Goal: Transaction & Acquisition: Purchase product/service

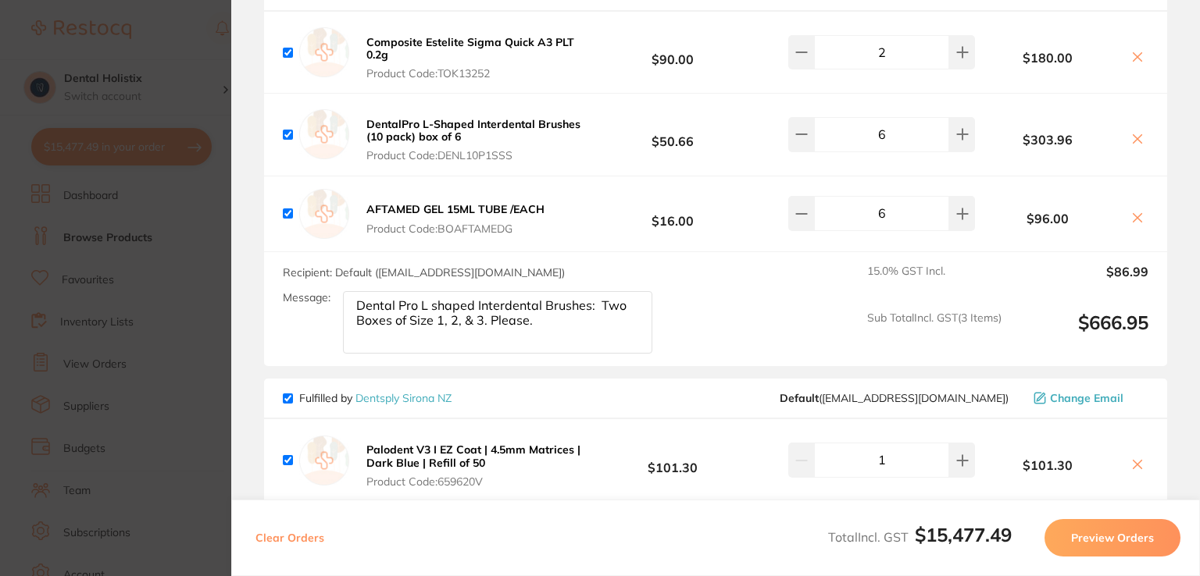
scroll to position [9075, 0]
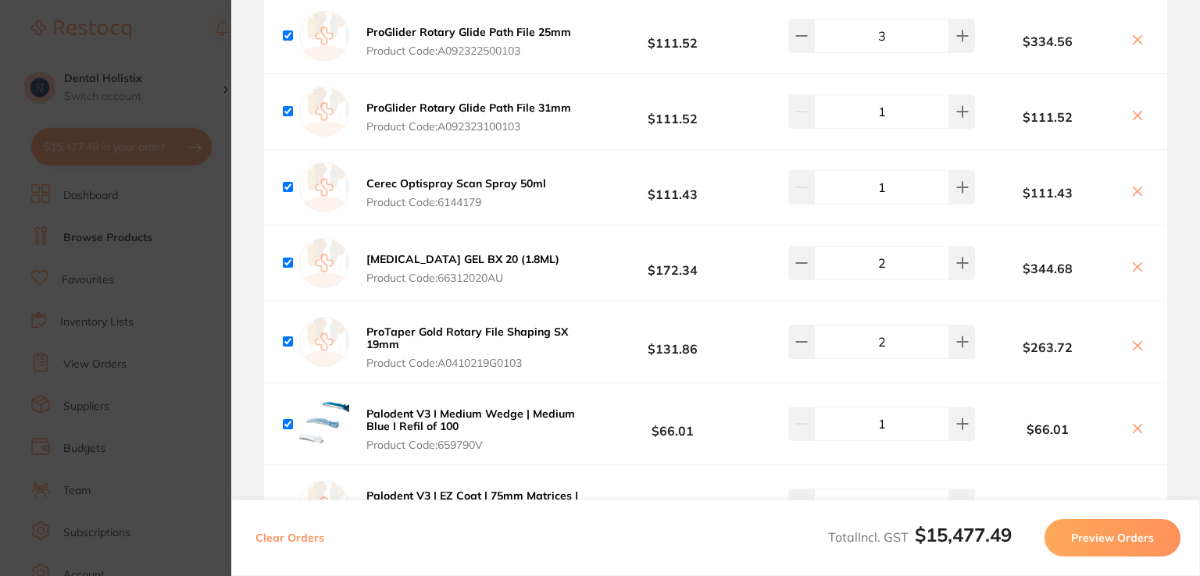
click at [1198, 507] on div "Clear Orders Total Incl. GST $15,477.49 Preview Orders" at bounding box center [715, 538] width 969 height 77
click at [1194, 23] on section "Review Orders Your orders are being processed and we will notify you once we ha…" at bounding box center [715, 288] width 969 height 576
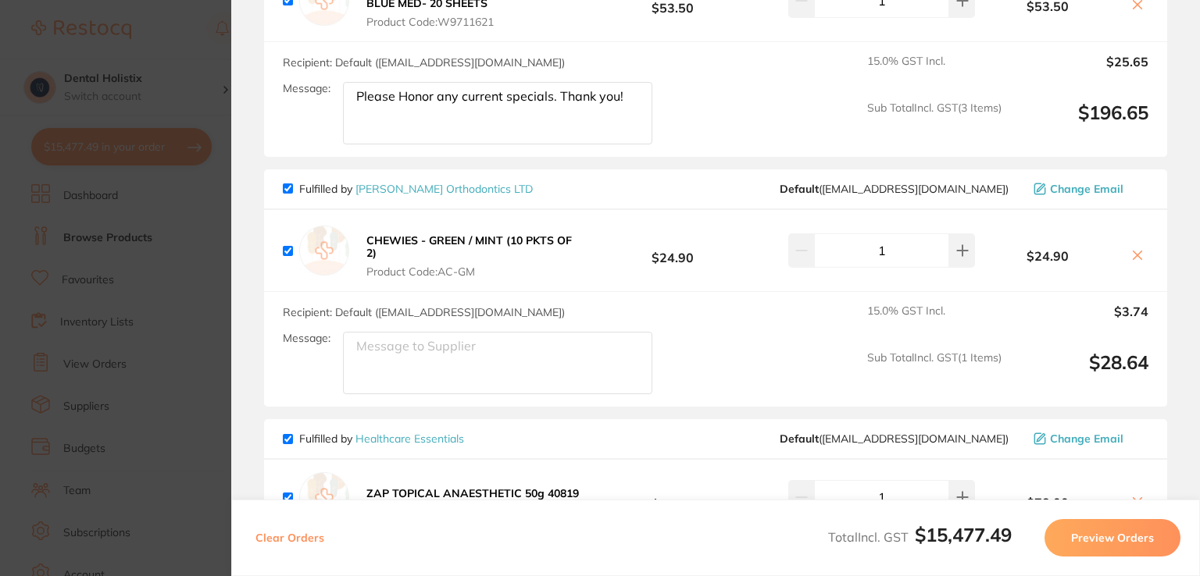
scroll to position [2521, 0]
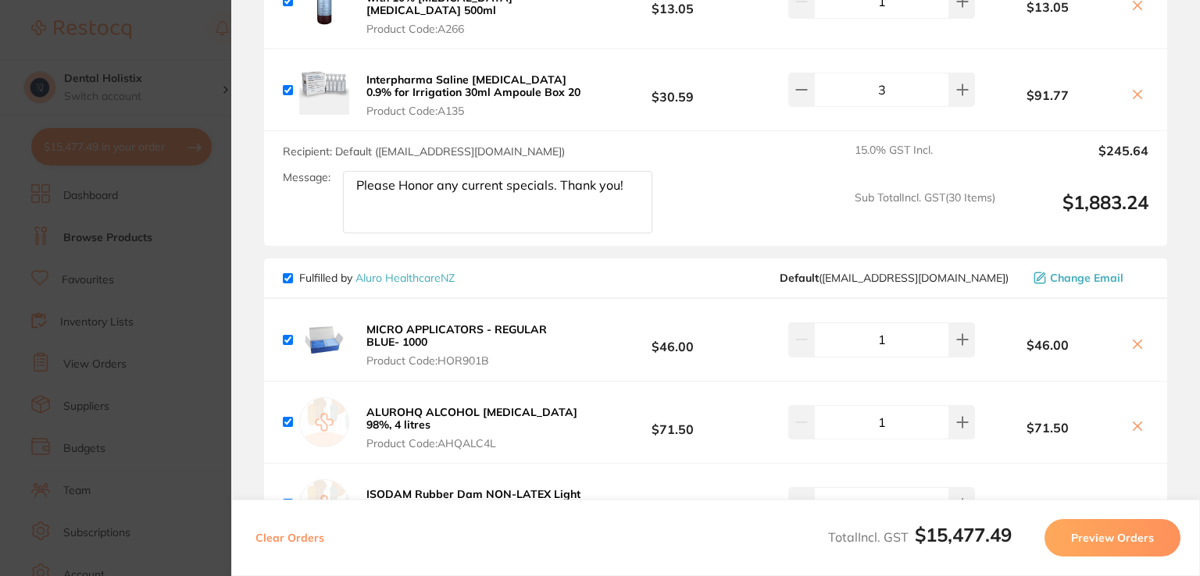
click at [1194, 188] on section "Review Orders Your orders are being processed and we will notify you once we ha…" at bounding box center [715, 288] width 969 height 576
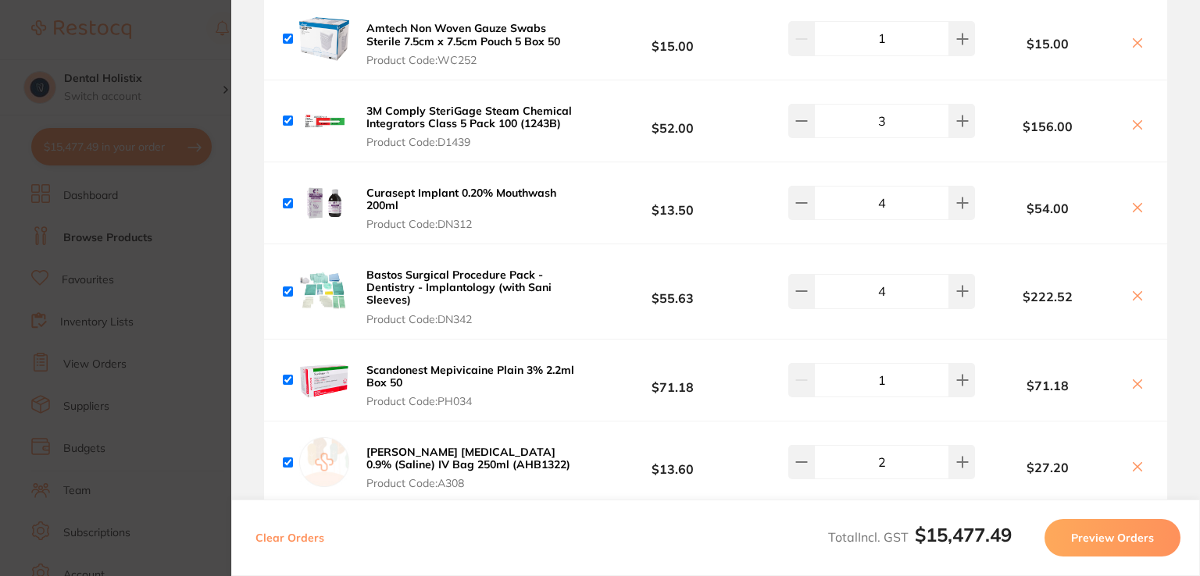
scroll to position [0, 0]
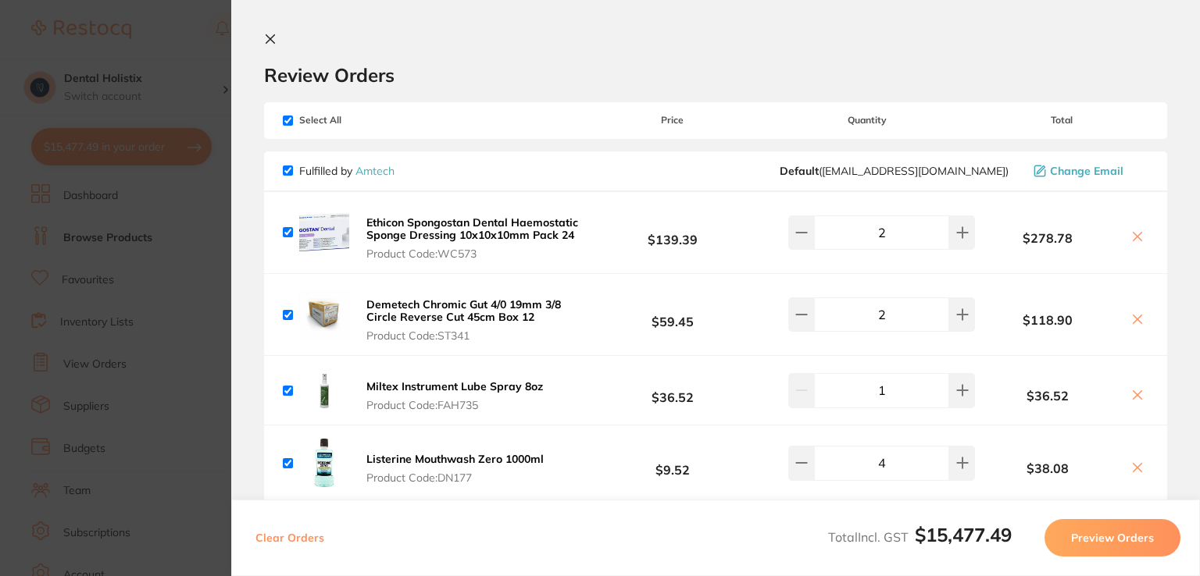
click at [269, 41] on icon at bounding box center [270, 39] width 12 height 12
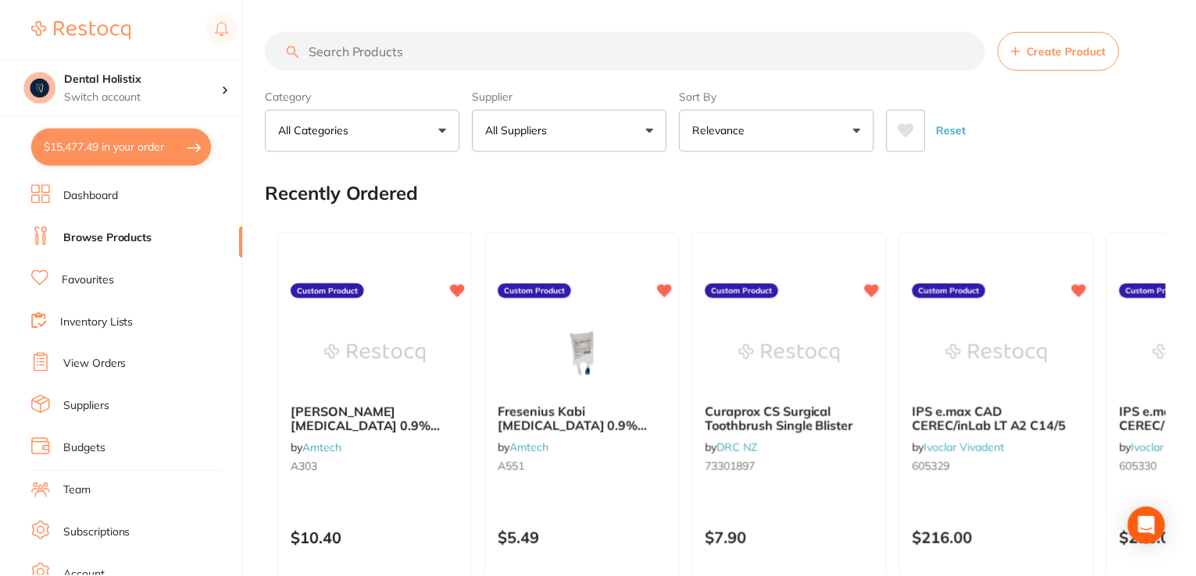
scroll to position [17, 0]
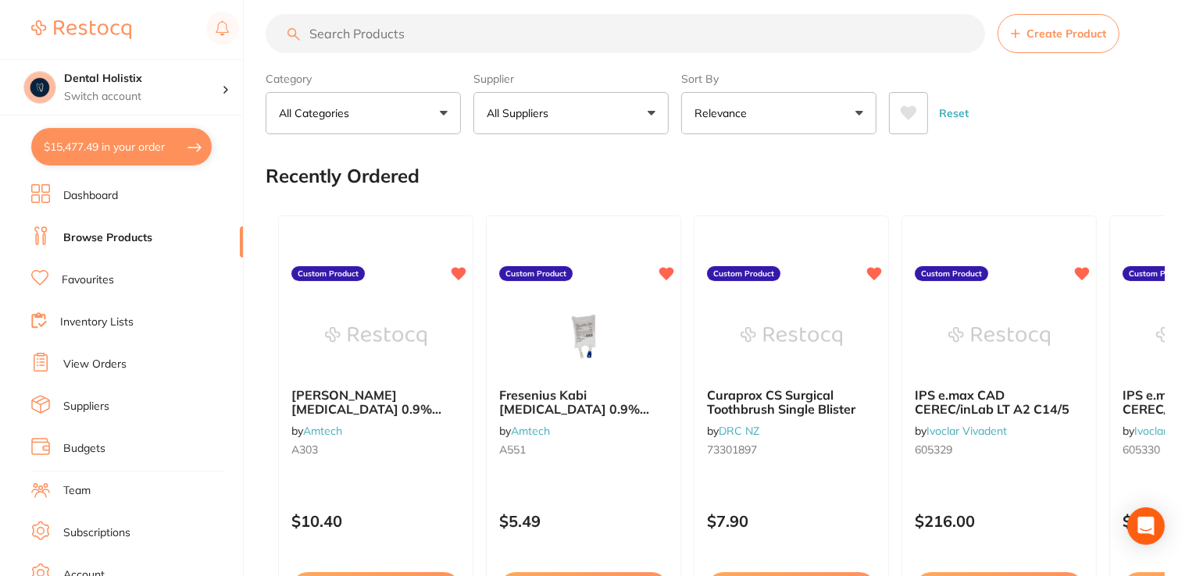
click at [644, 120] on button "All Suppliers" at bounding box center [570, 113] width 195 height 42
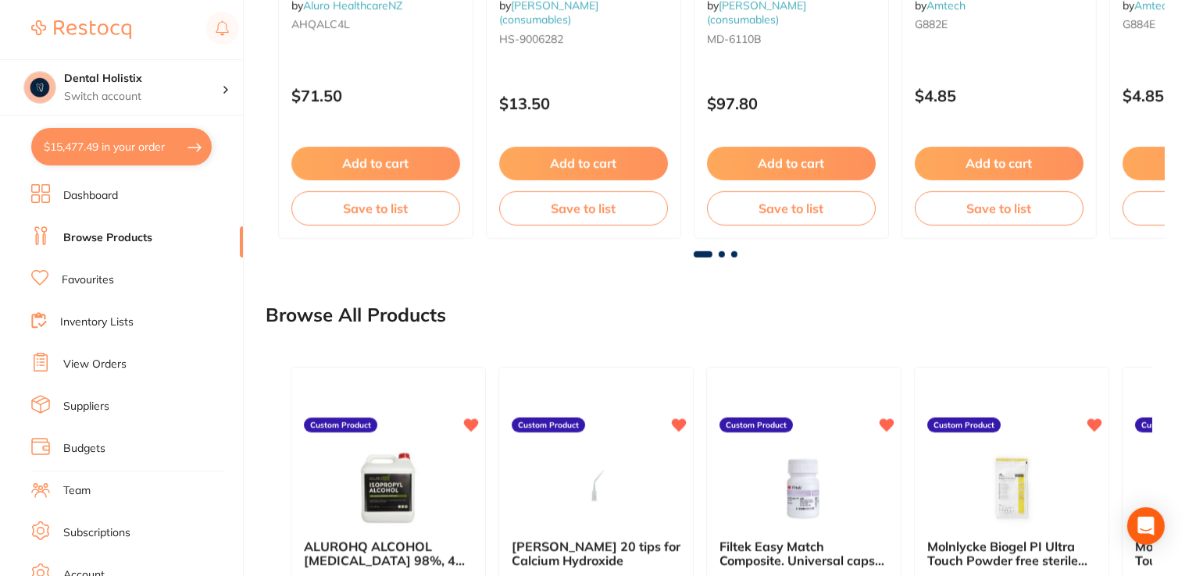
scroll to position [1328, 0]
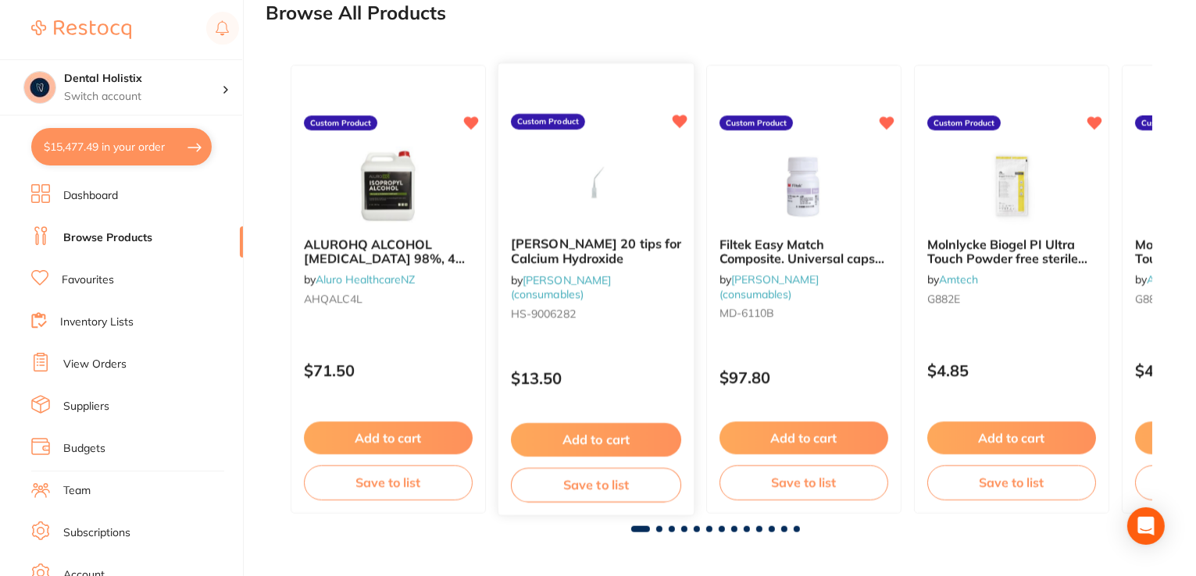
click at [587, 250] on span "[PERSON_NAME] 20 tips for Calcium Hydroxide" at bounding box center [596, 251] width 170 height 30
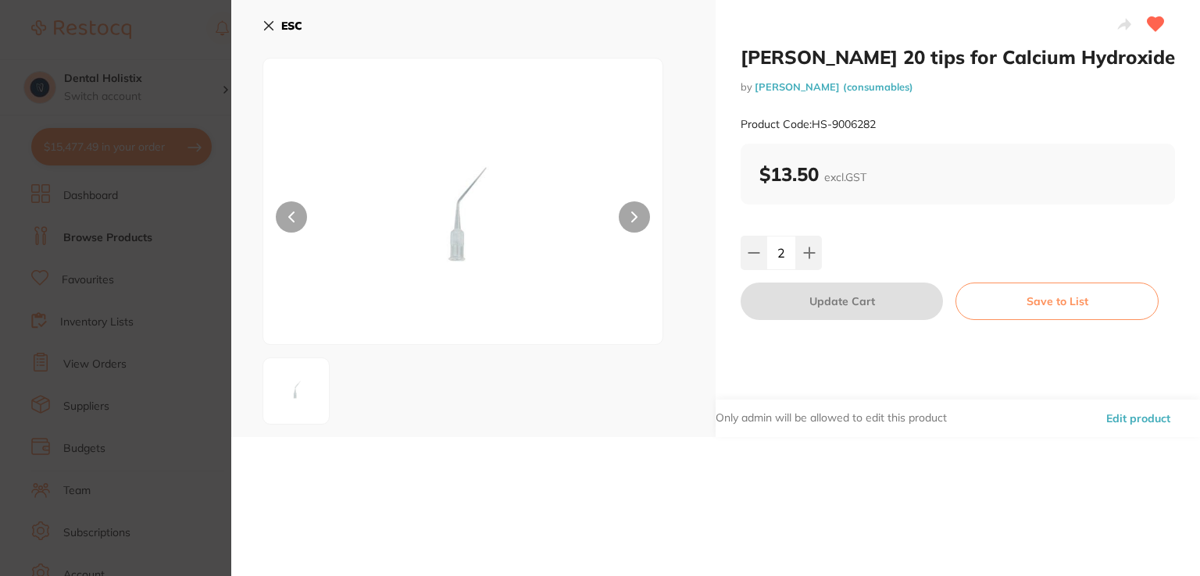
click at [273, 20] on icon at bounding box center [268, 26] width 12 height 12
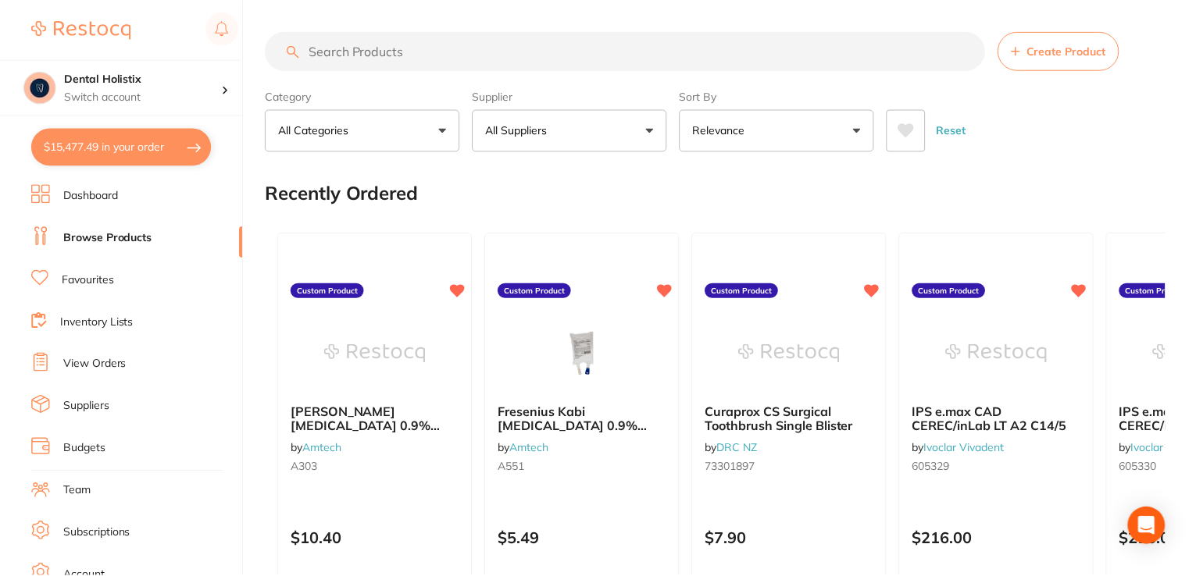
scroll to position [1328, 0]
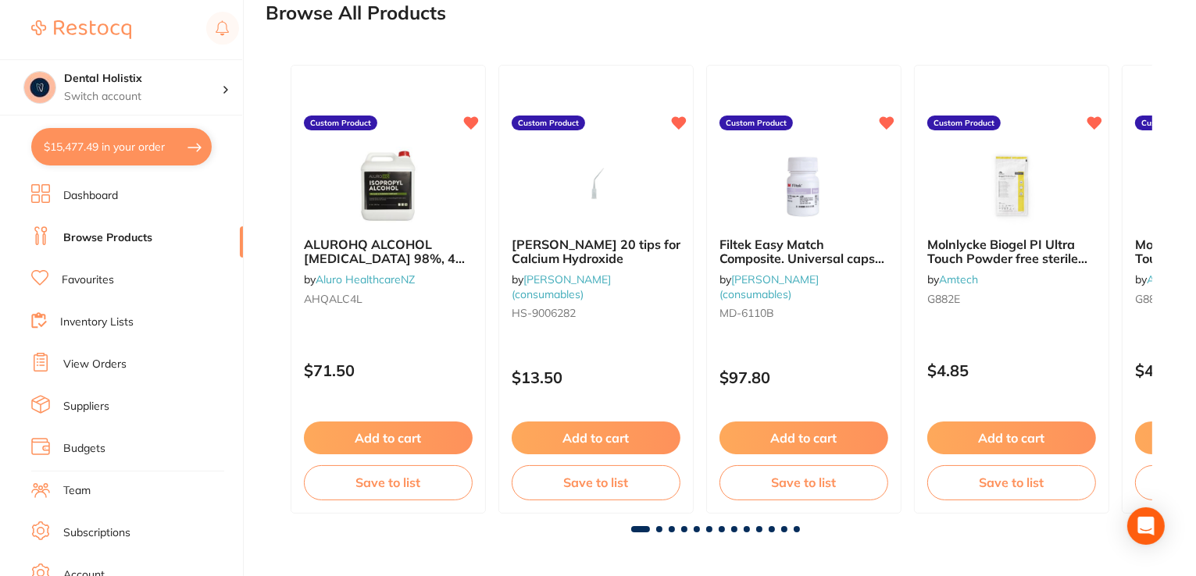
click at [138, 241] on link "Browse Products" at bounding box center [107, 238] width 89 height 16
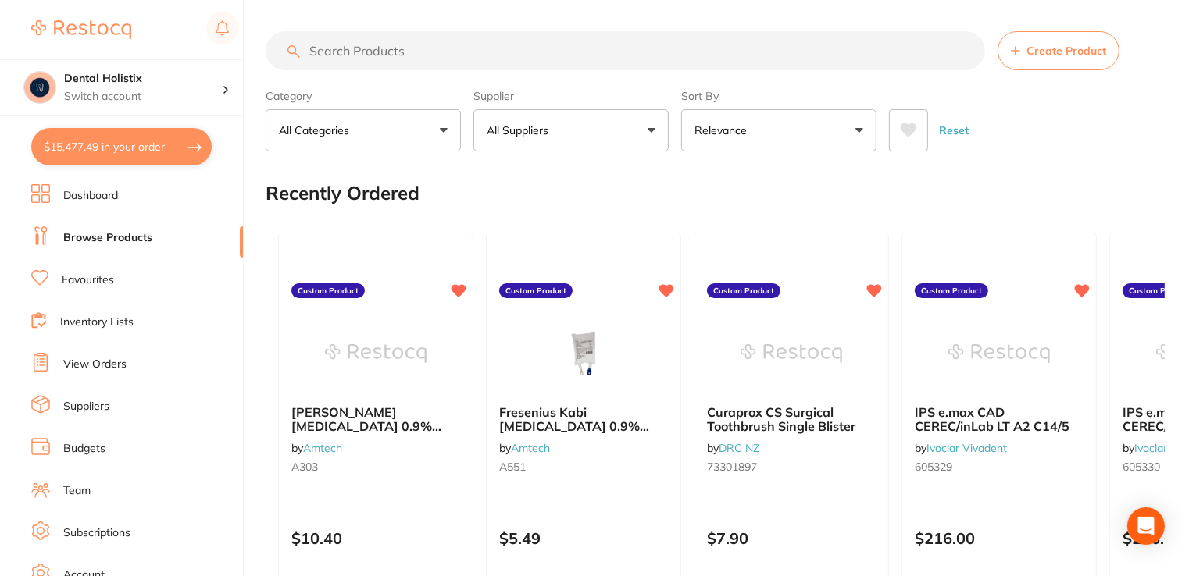
click at [521, 46] on input "search" at bounding box center [625, 50] width 719 height 39
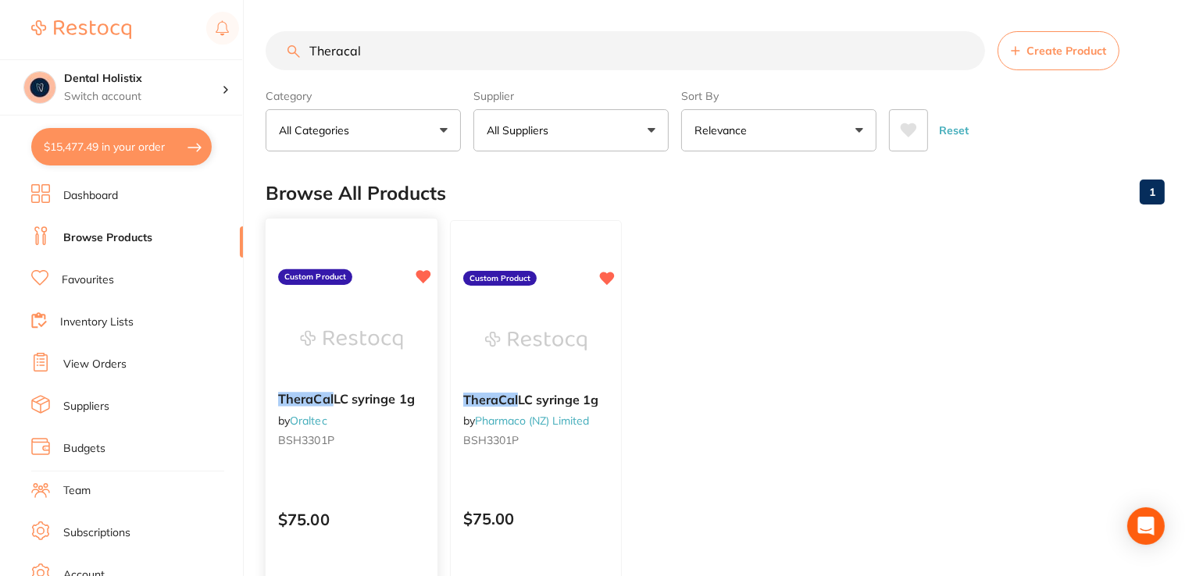
click at [309, 419] on link "Oraltec" at bounding box center [308, 421] width 37 height 14
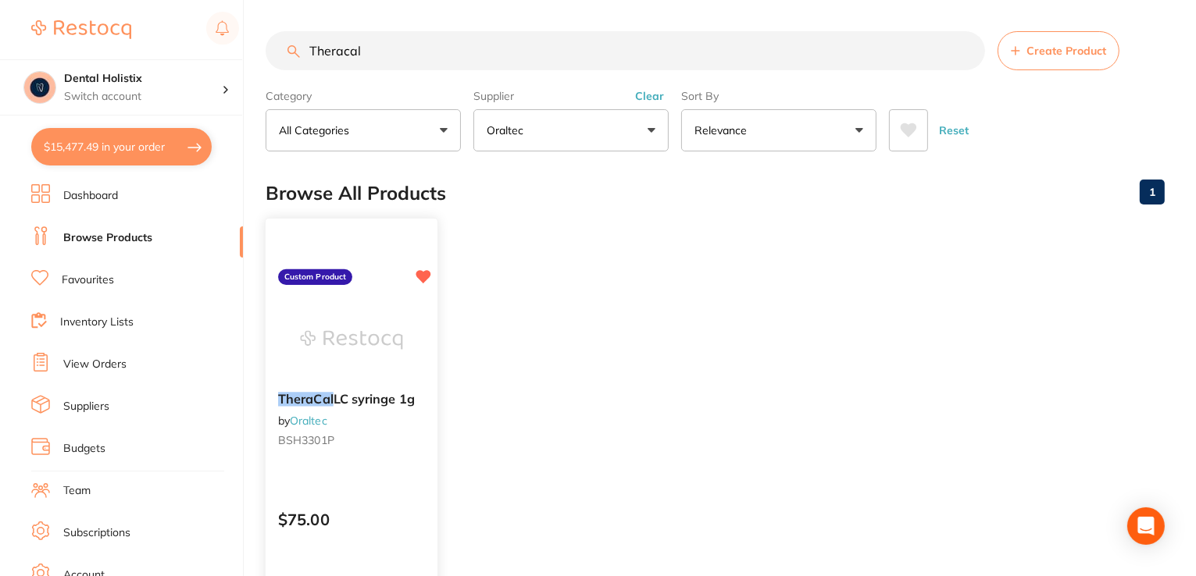
click at [350, 400] on span "LC syringe 1g" at bounding box center [374, 399] width 81 height 16
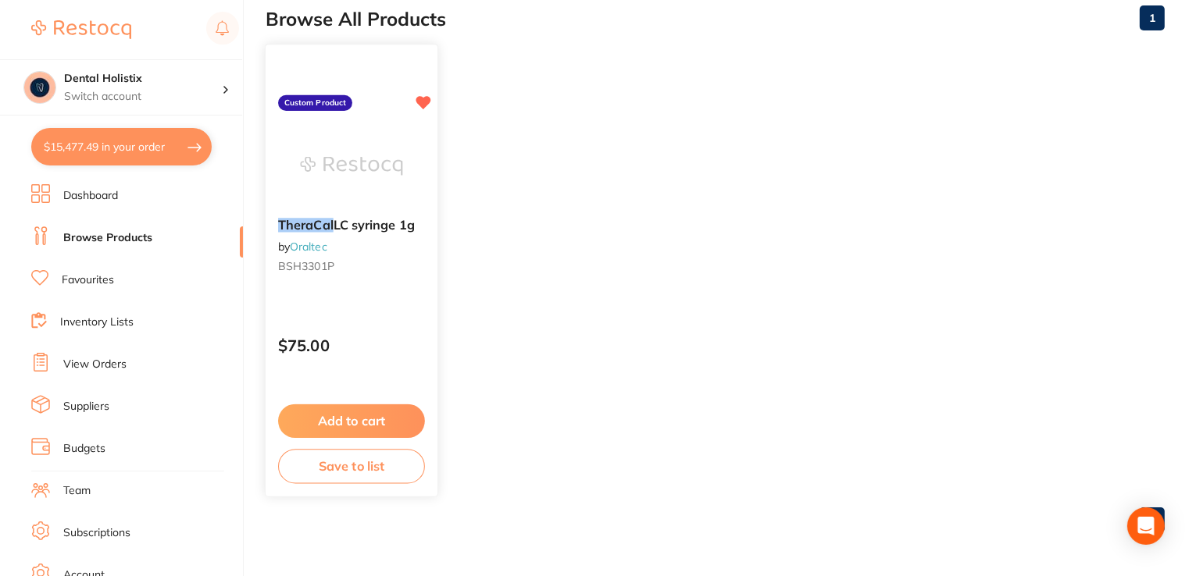
click at [348, 421] on button "Add to cart" at bounding box center [351, 422] width 147 height 34
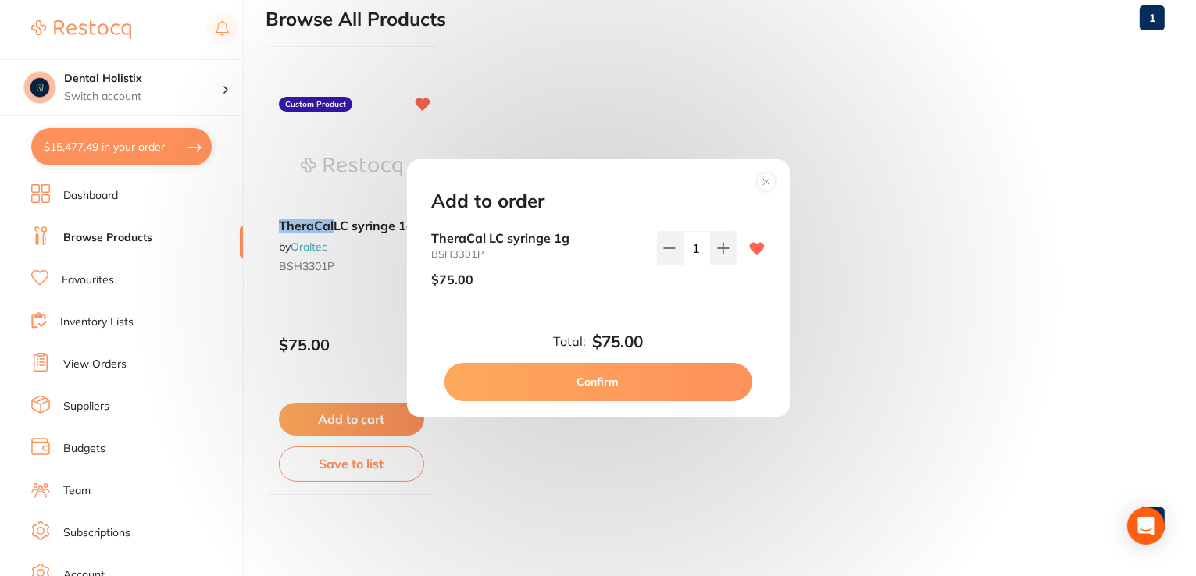
click at [679, 376] on button "Confirm" at bounding box center [598, 381] width 308 height 37
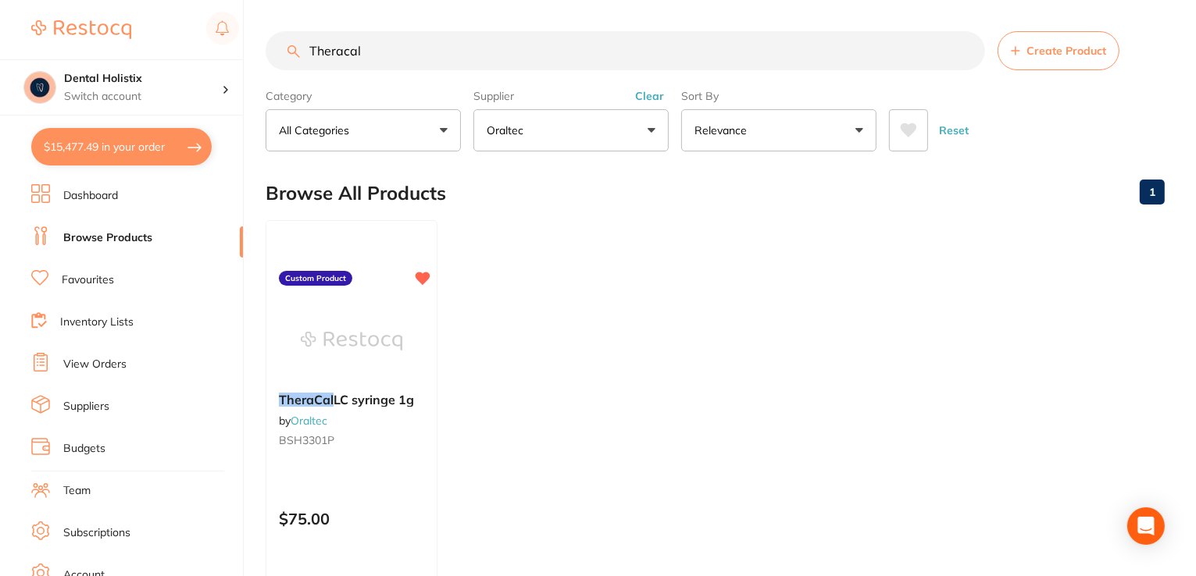
click at [447, 41] on input "Theracal" at bounding box center [625, 50] width 719 height 39
type input "T"
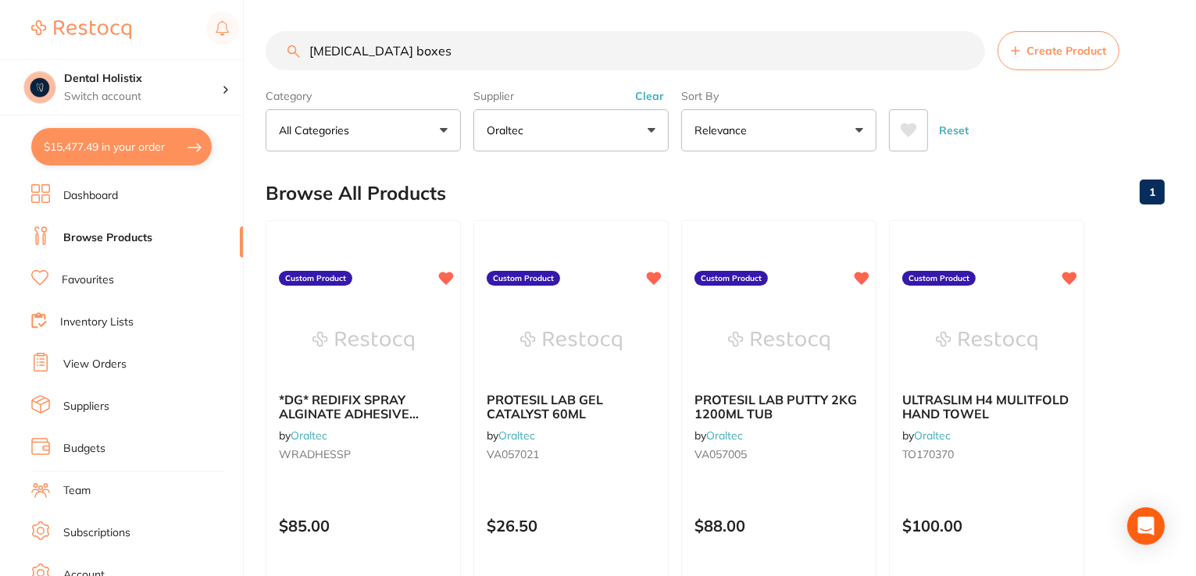
type input "[MEDICAL_DATA] boxes"
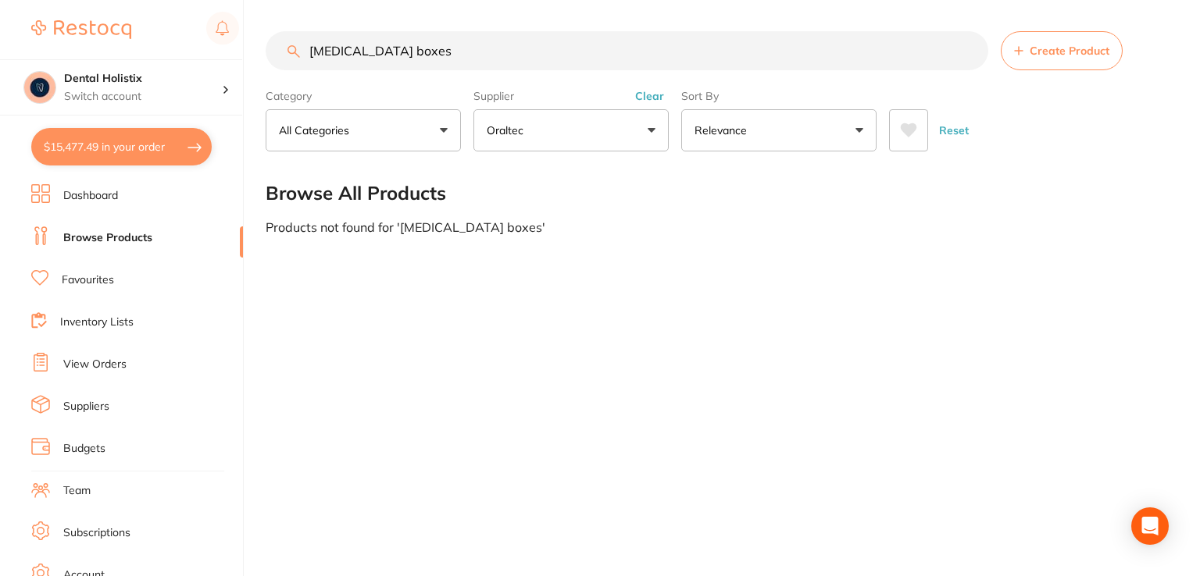
click at [647, 137] on button "Oraltec" at bounding box center [570, 130] width 195 height 42
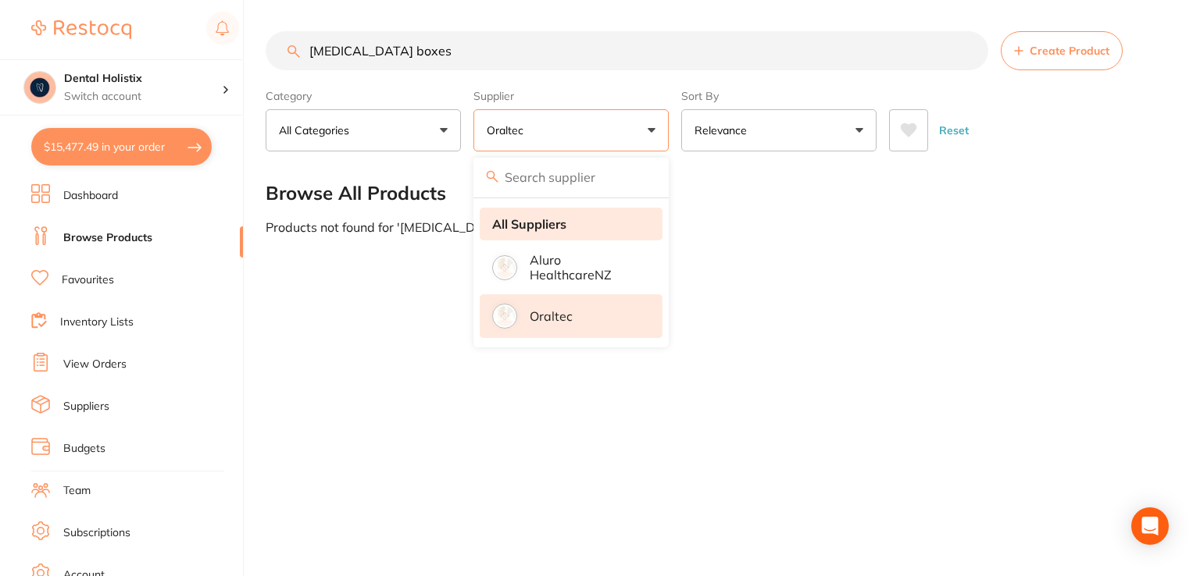
click at [556, 223] on strong "All Suppliers" at bounding box center [529, 224] width 74 height 14
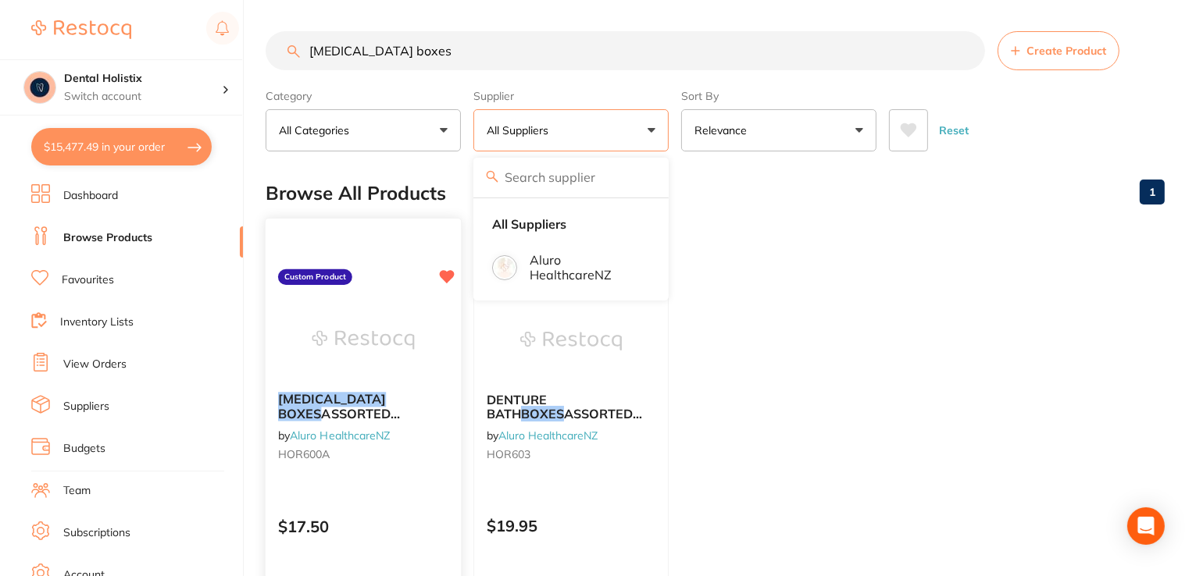
click at [342, 414] on span "ASSORTED COLOURS - 10 PK" at bounding box center [339, 421] width 123 height 30
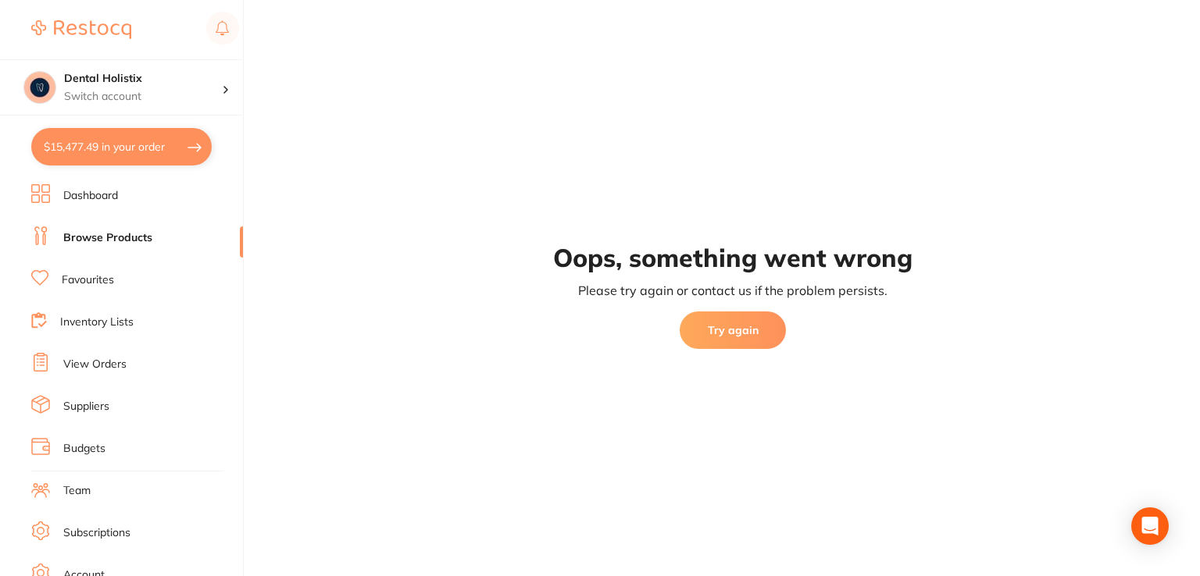
click at [729, 332] on button "Try again" at bounding box center [733, 330] width 106 height 37
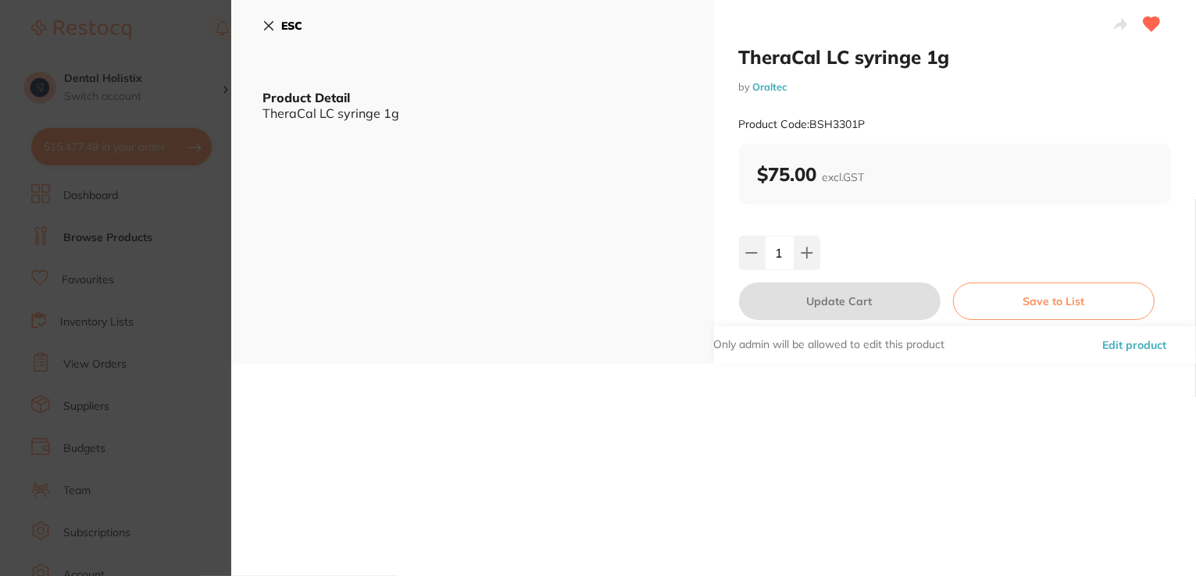
click at [258, 26] on div "ESC Product Detail TheraCal LC syringe 1g" at bounding box center [472, 182] width 483 height 364
click at [273, 22] on button "ESC" at bounding box center [282, 25] width 40 height 27
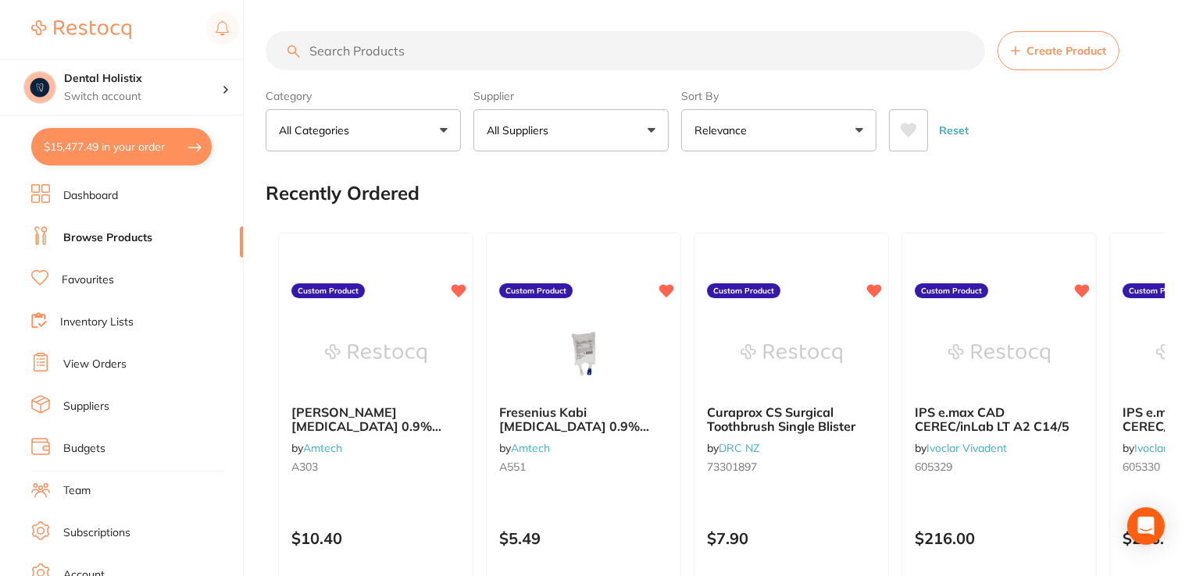
click at [655, 130] on button "All Suppliers" at bounding box center [570, 130] width 195 height 42
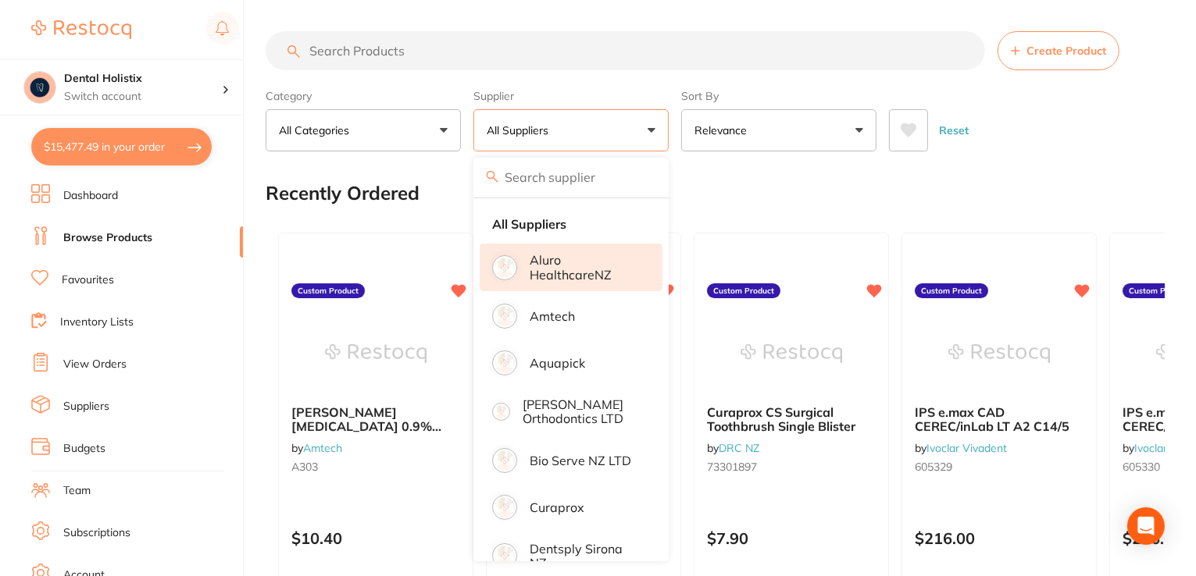
click at [606, 284] on li "Aluro HealthcareNZ" at bounding box center [571, 268] width 183 height 48
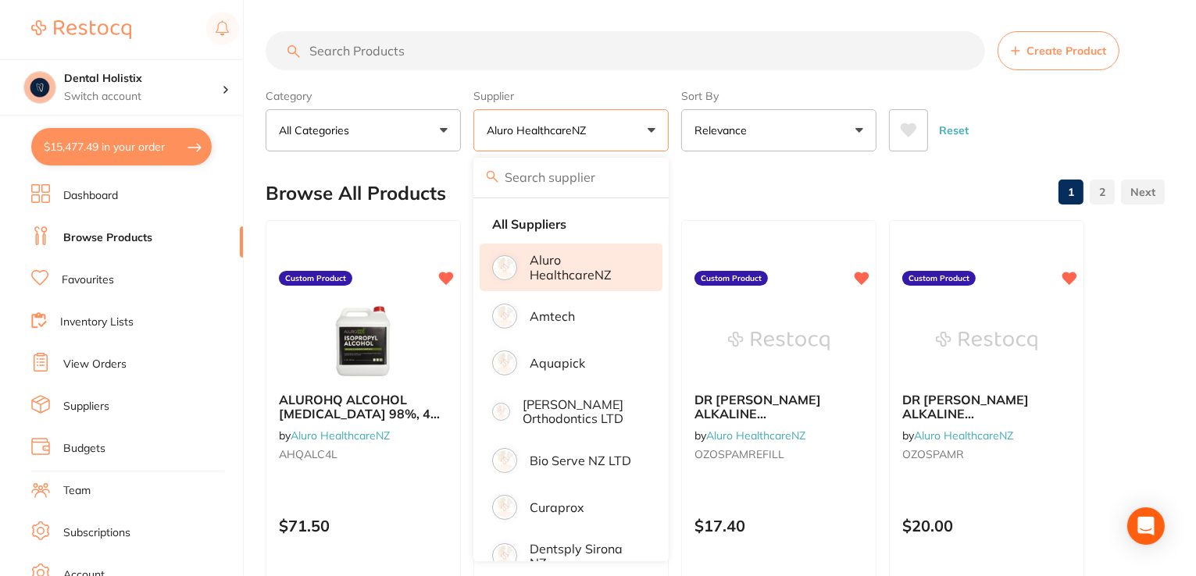
click at [558, 63] on input "search" at bounding box center [625, 50] width 719 height 39
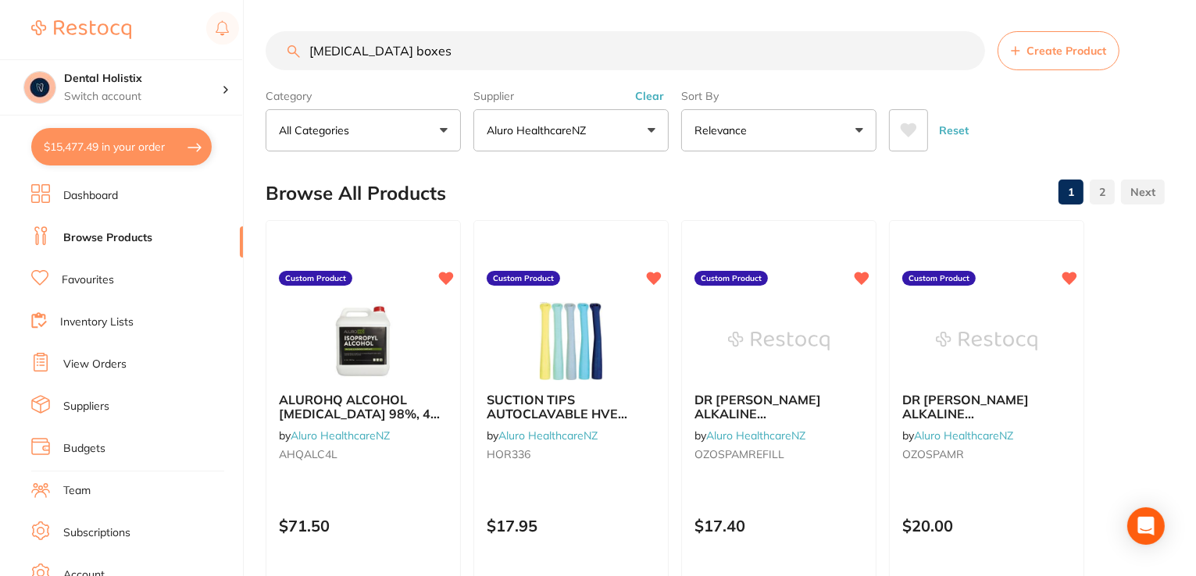
type input "[MEDICAL_DATA] boxes"
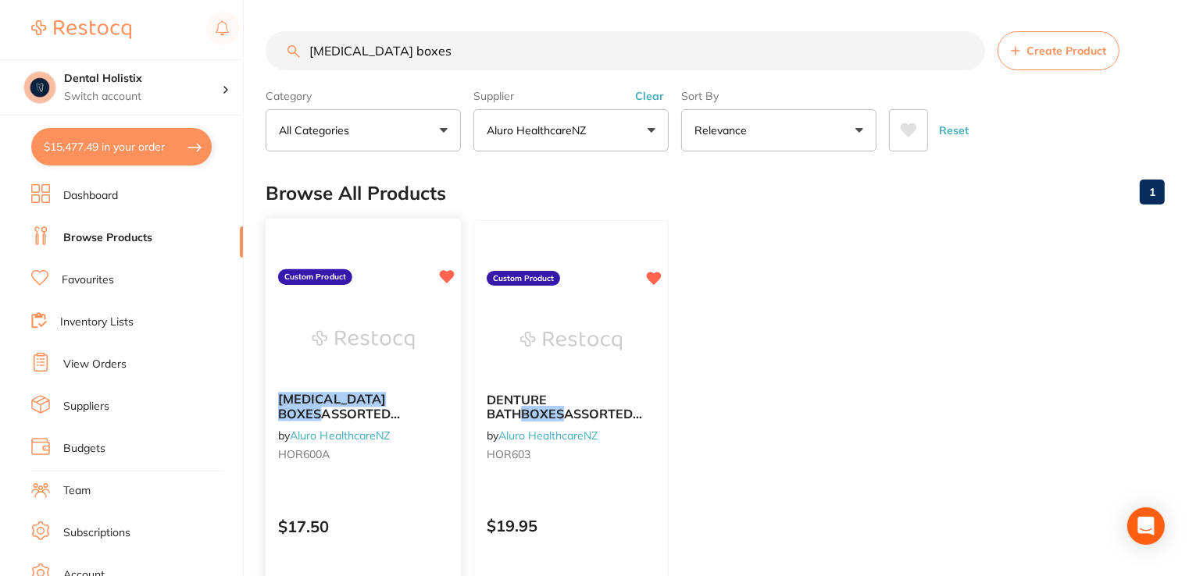
click at [317, 402] on em "[MEDICAL_DATA]" at bounding box center [332, 399] width 108 height 16
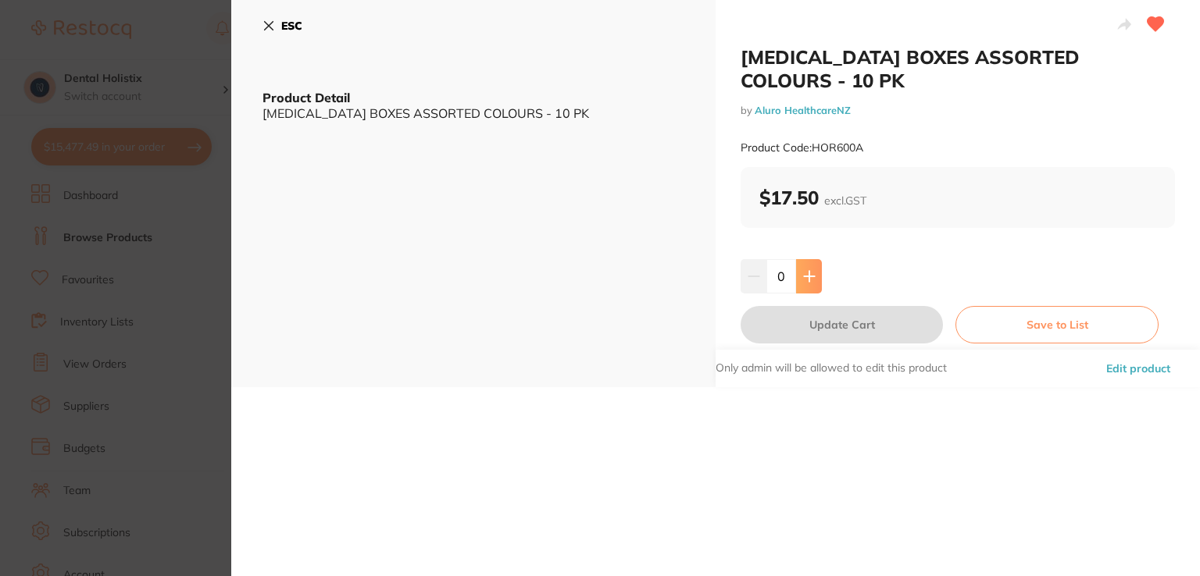
click at [815, 288] on button at bounding box center [809, 276] width 26 height 34
type input "1"
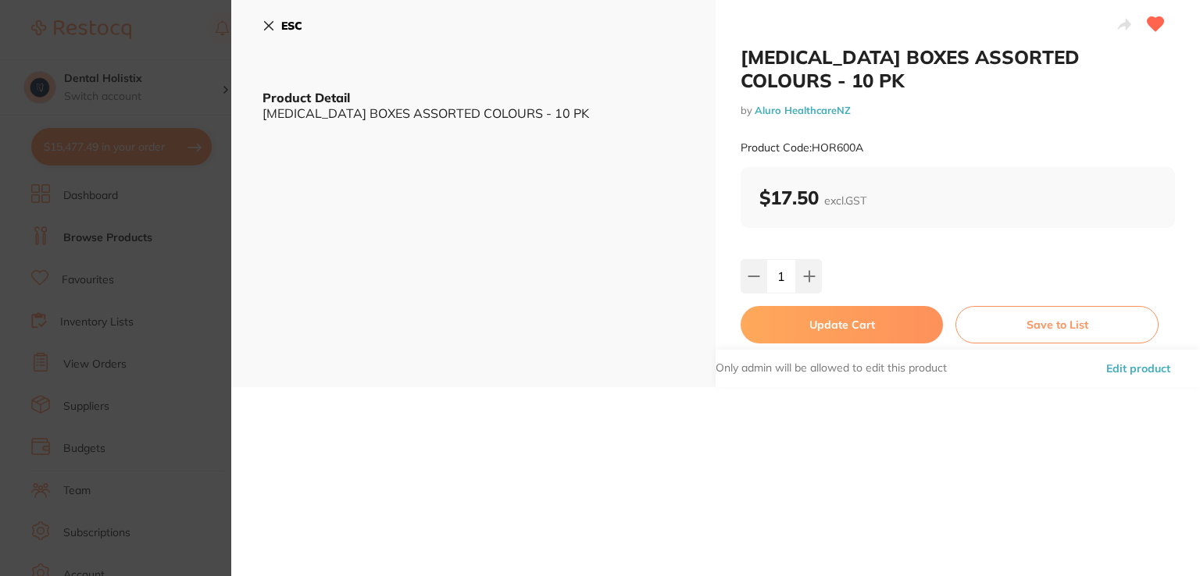
click at [841, 327] on button "Update Cart" at bounding box center [842, 324] width 202 height 37
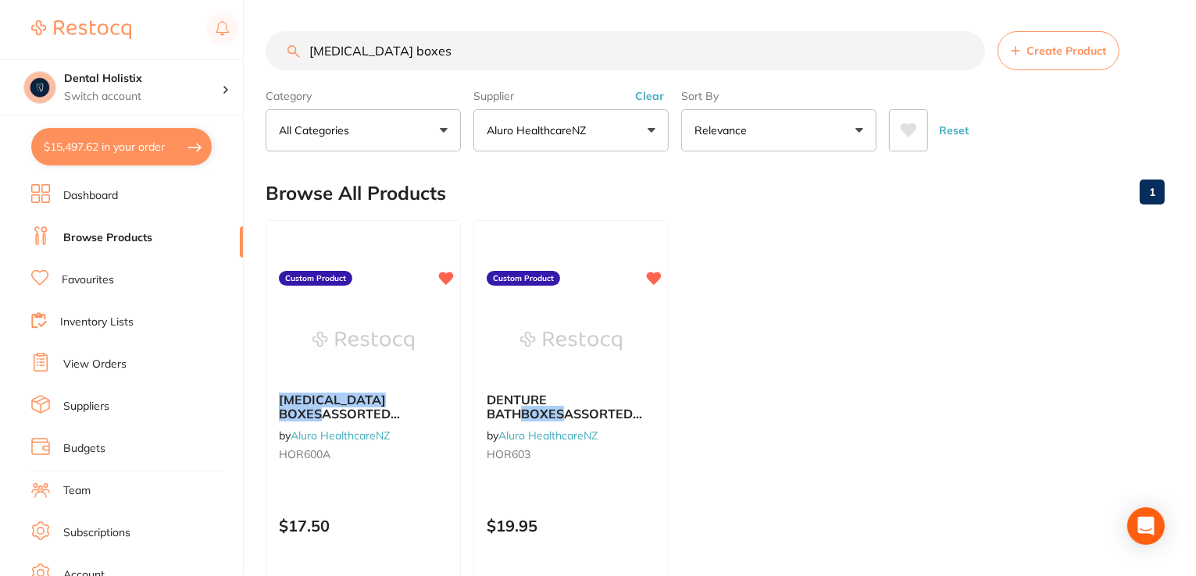
click at [659, 132] on button "Aluro HealthcareNZ" at bounding box center [570, 130] width 195 height 42
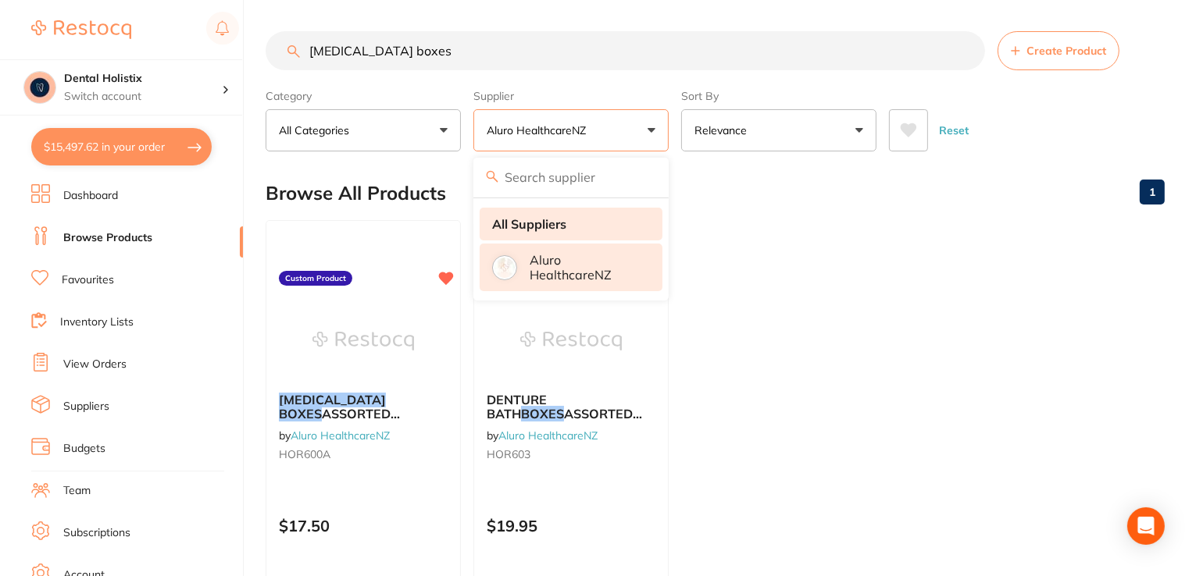
click at [547, 234] on li "All Suppliers" at bounding box center [571, 224] width 183 height 33
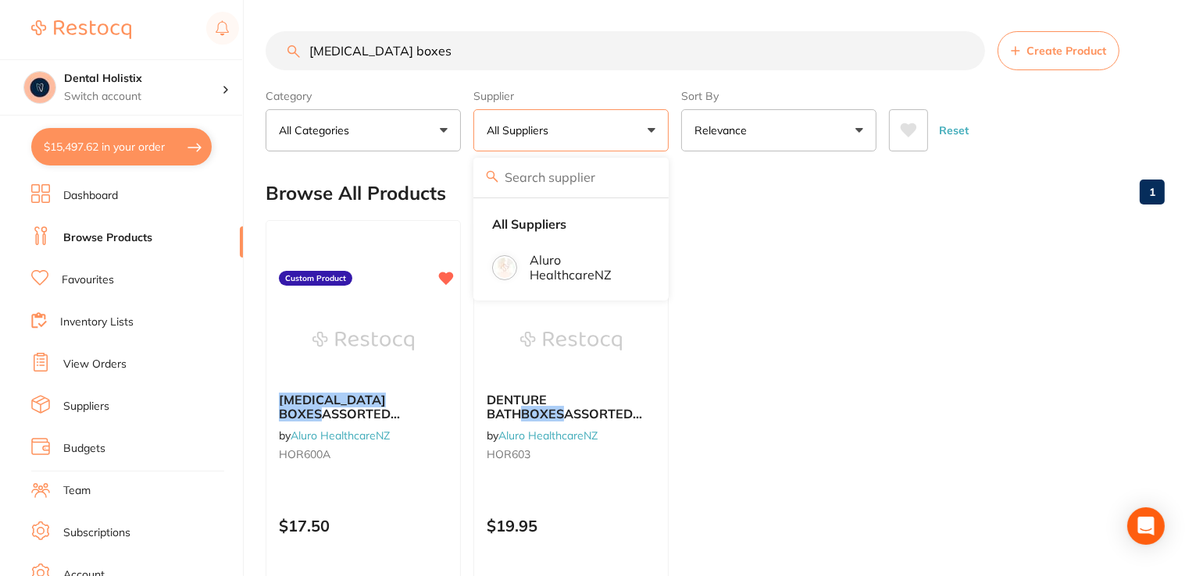
click at [440, 137] on button "All Categories" at bounding box center [363, 130] width 195 height 42
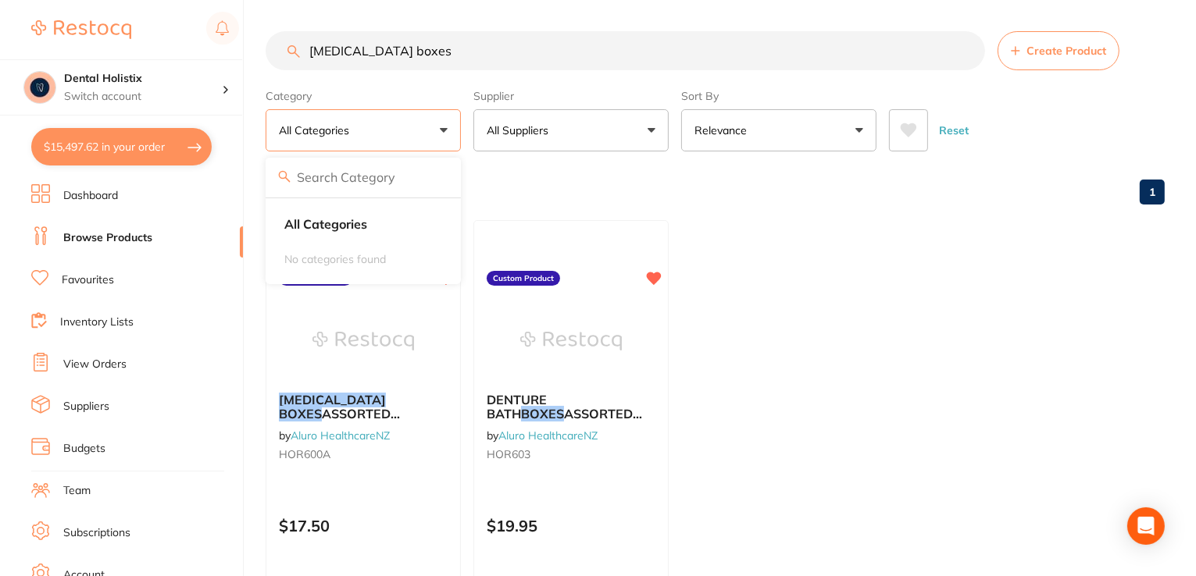
click at [147, 154] on button "$15,497.62 in your order" at bounding box center [121, 146] width 180 height 37
checkbox input "true"
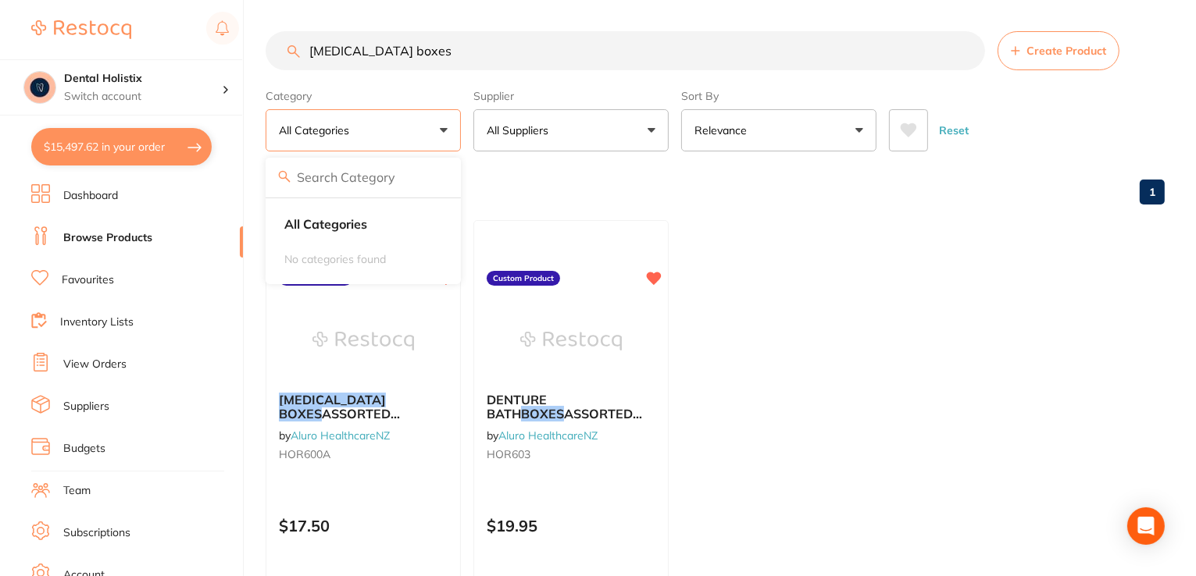
checkbox input "true"
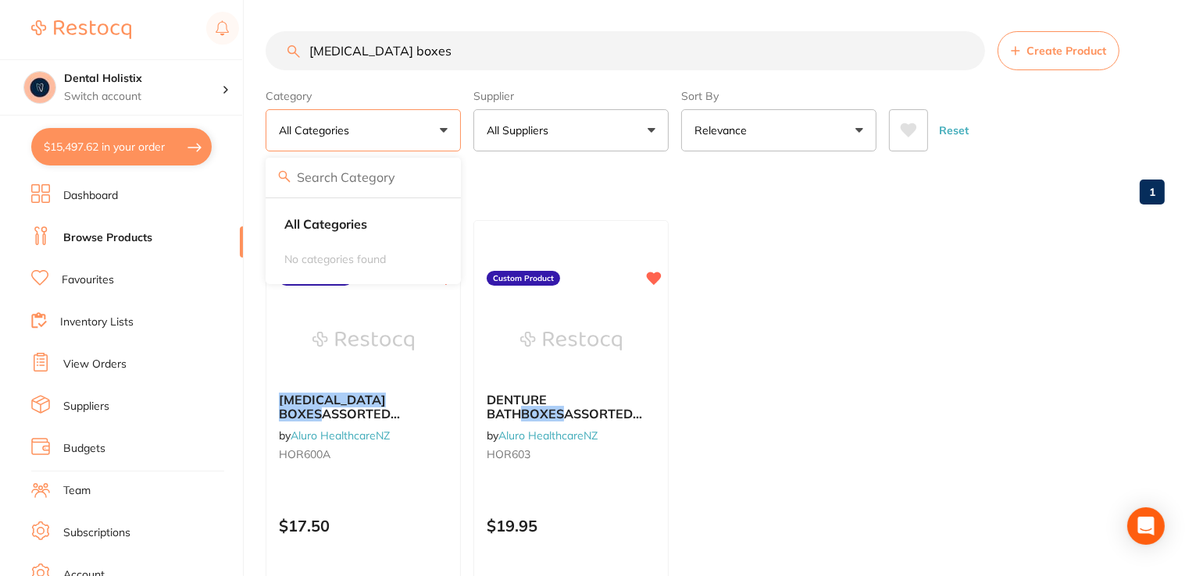
checkbox input "true"
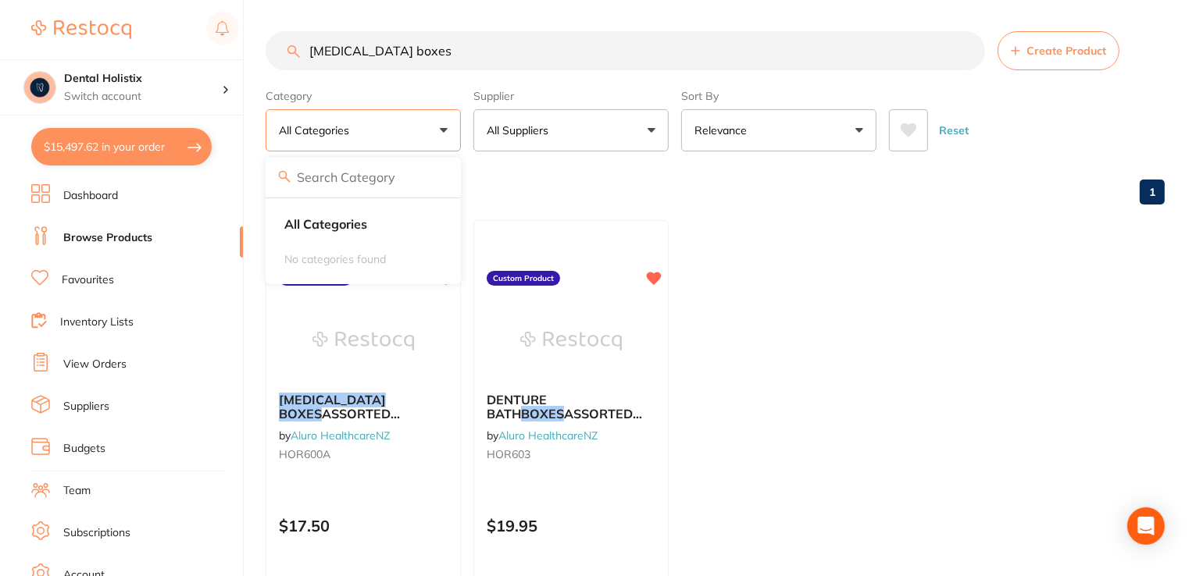
checkbox input "true"
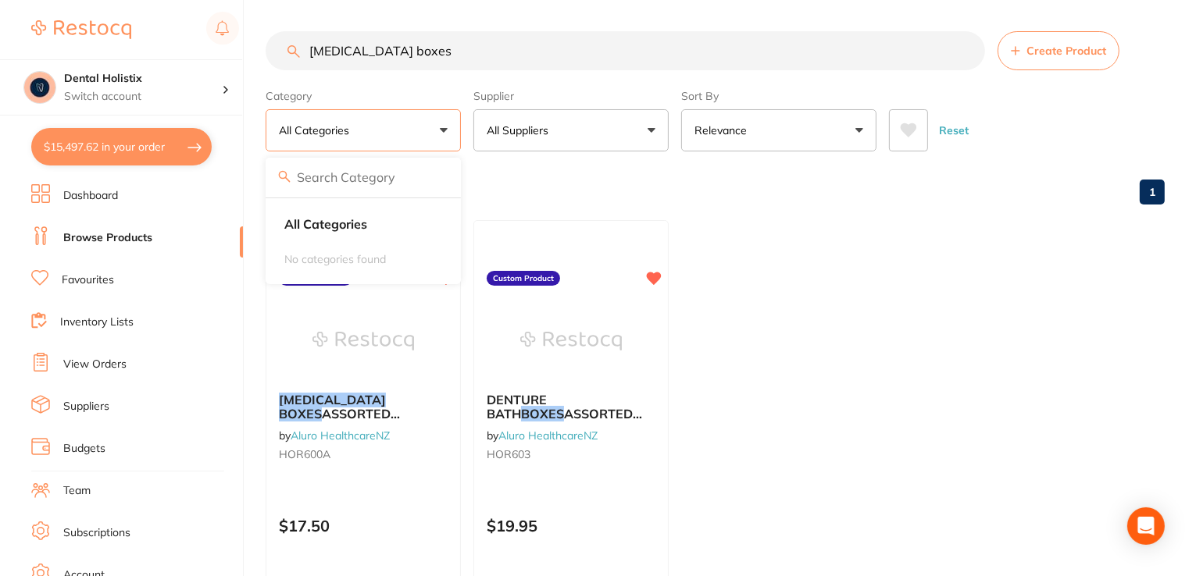
checkbox input "true"
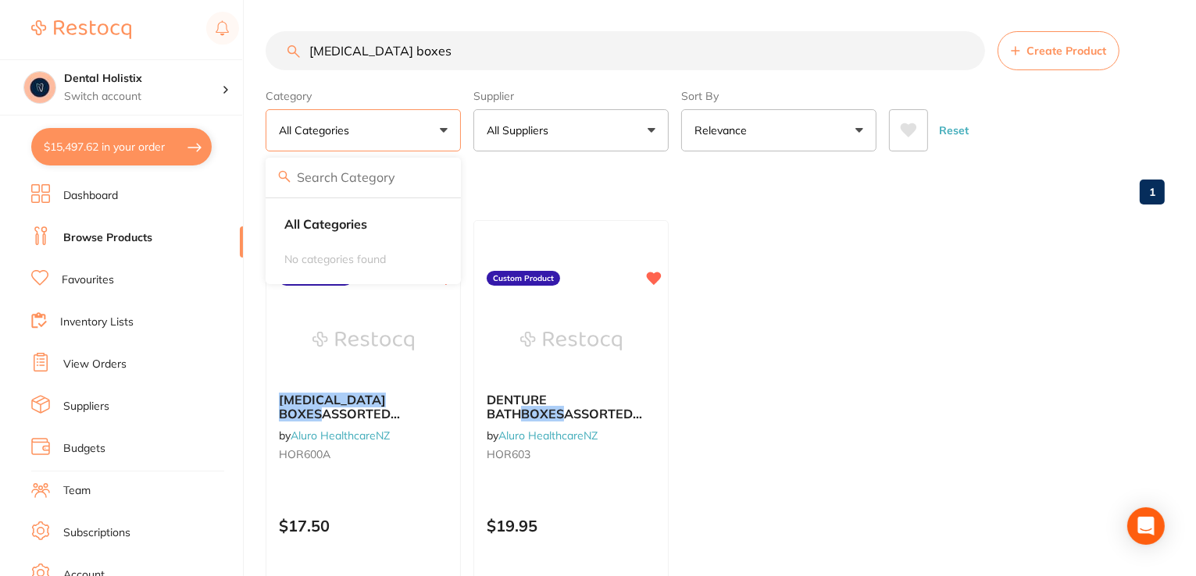
checkbox input "true"
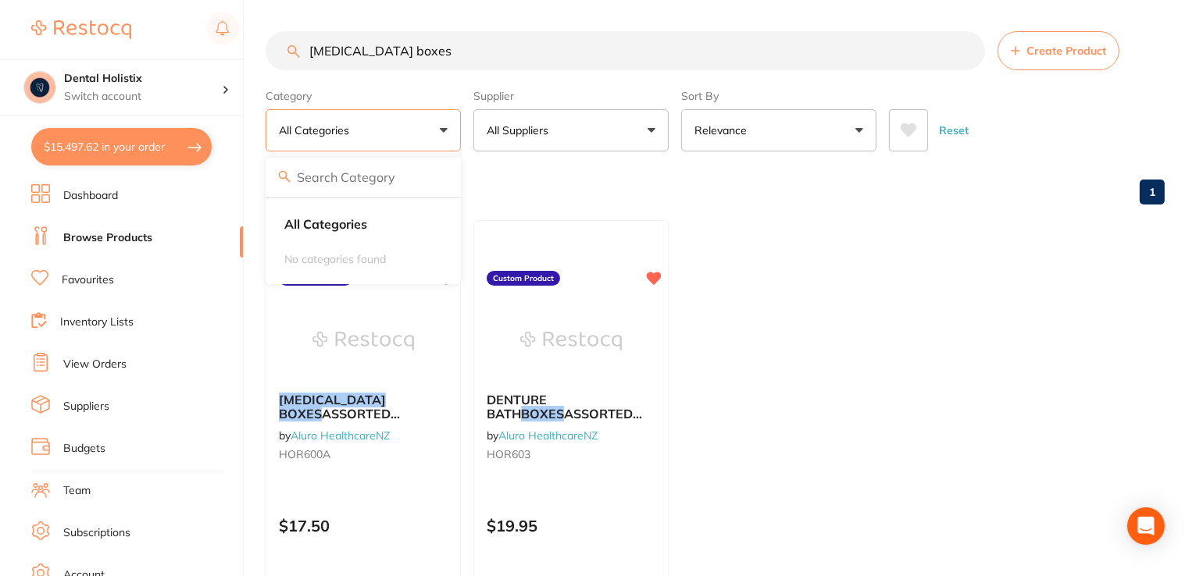
checkbox input "true"
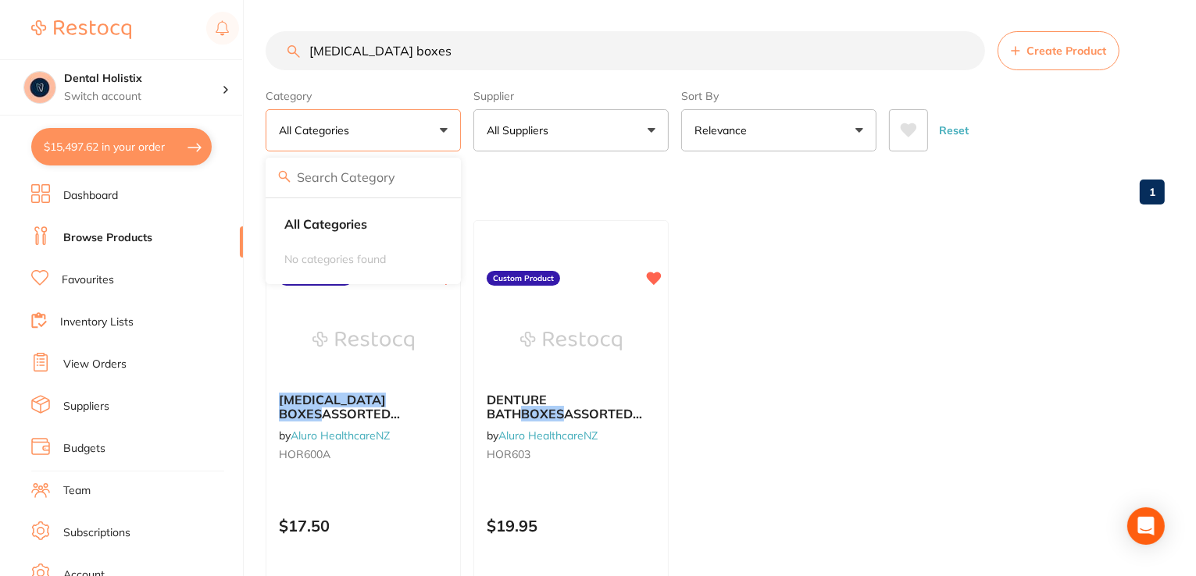
checkbox input "true"
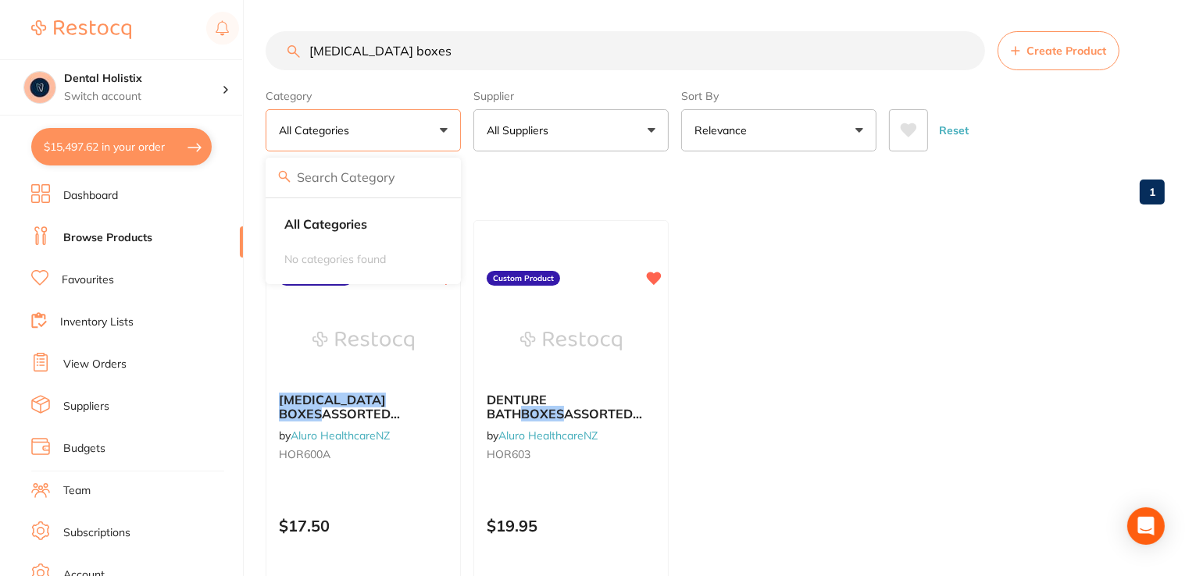
checkbox input "true"
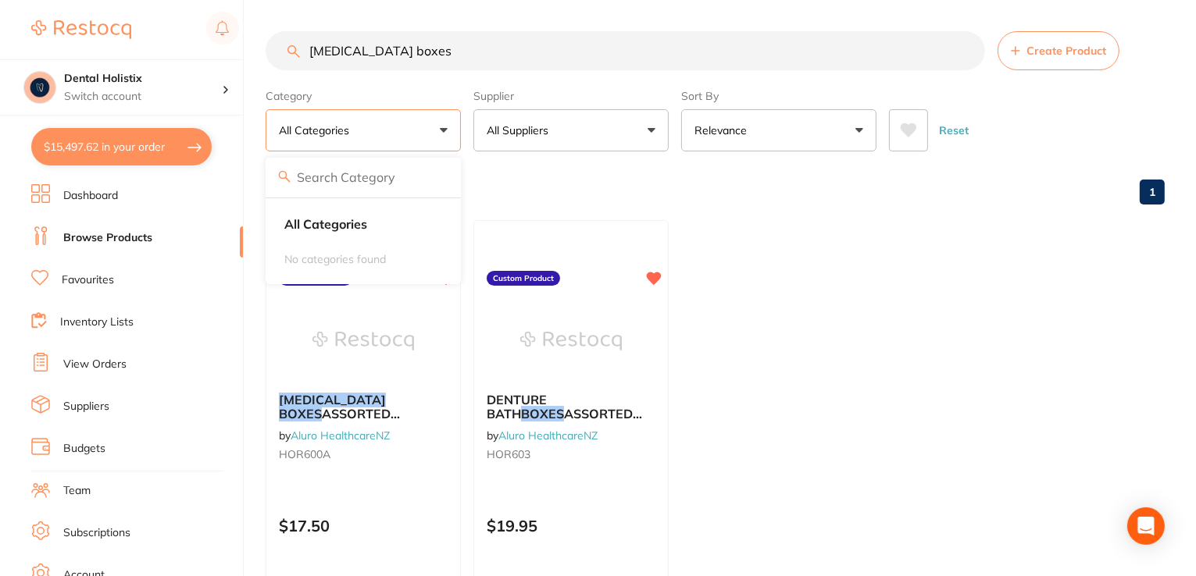
checkbox input "true"
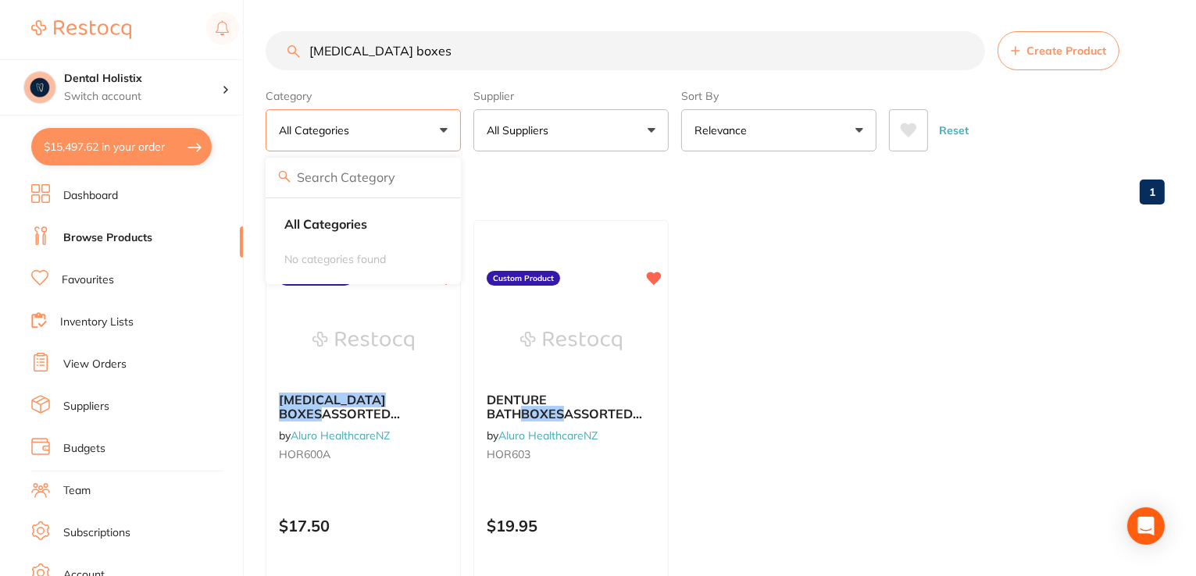
checkbox input "true"
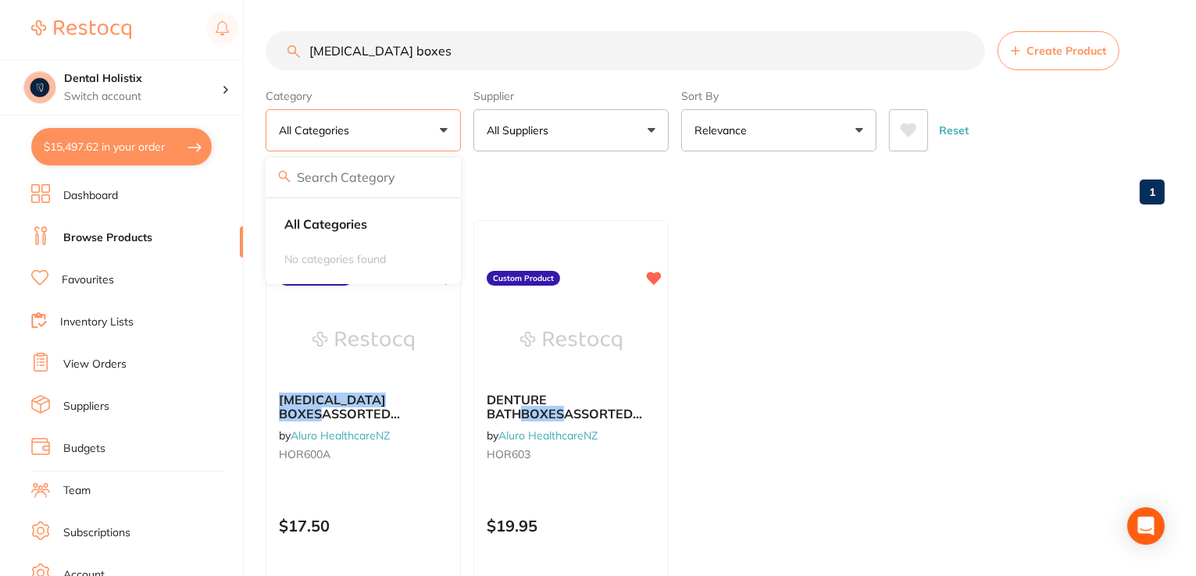
checkbox input "true"
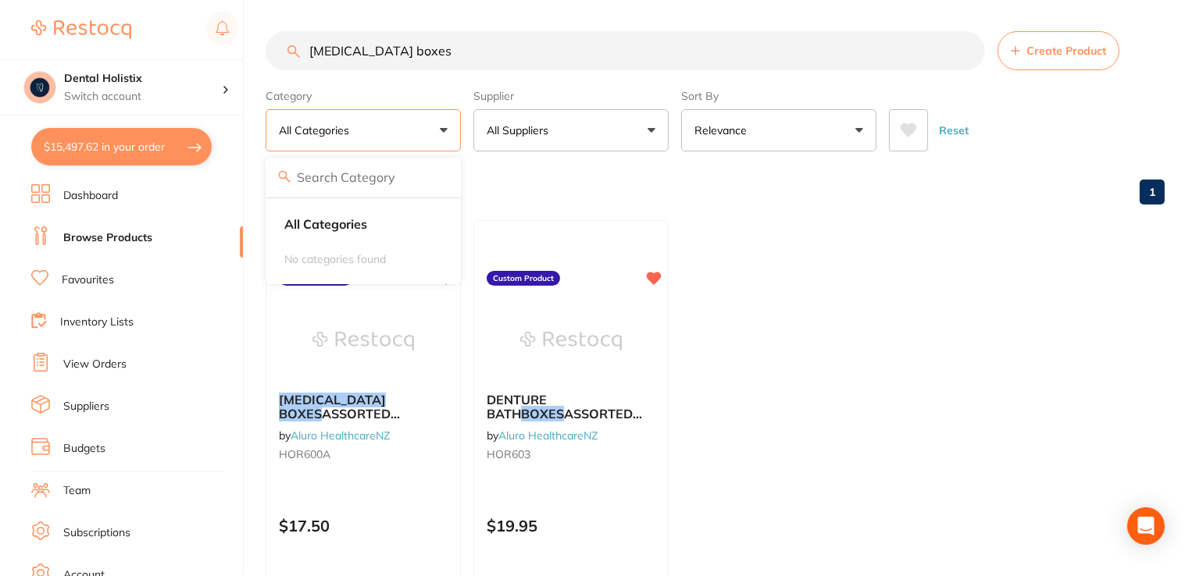
checkbox input "true"
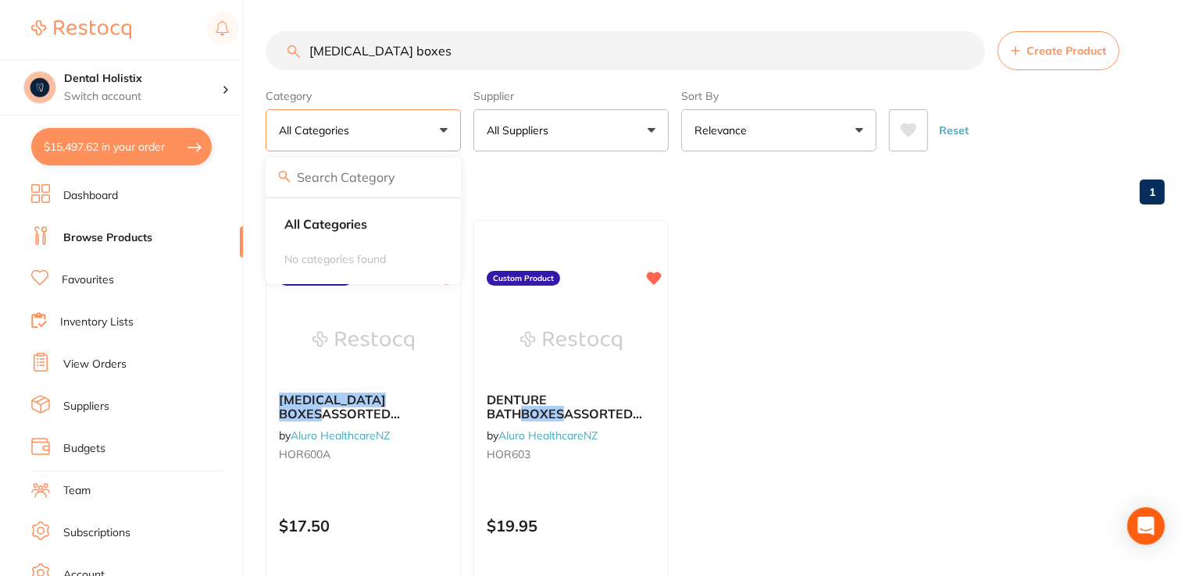
checkbox input "true"
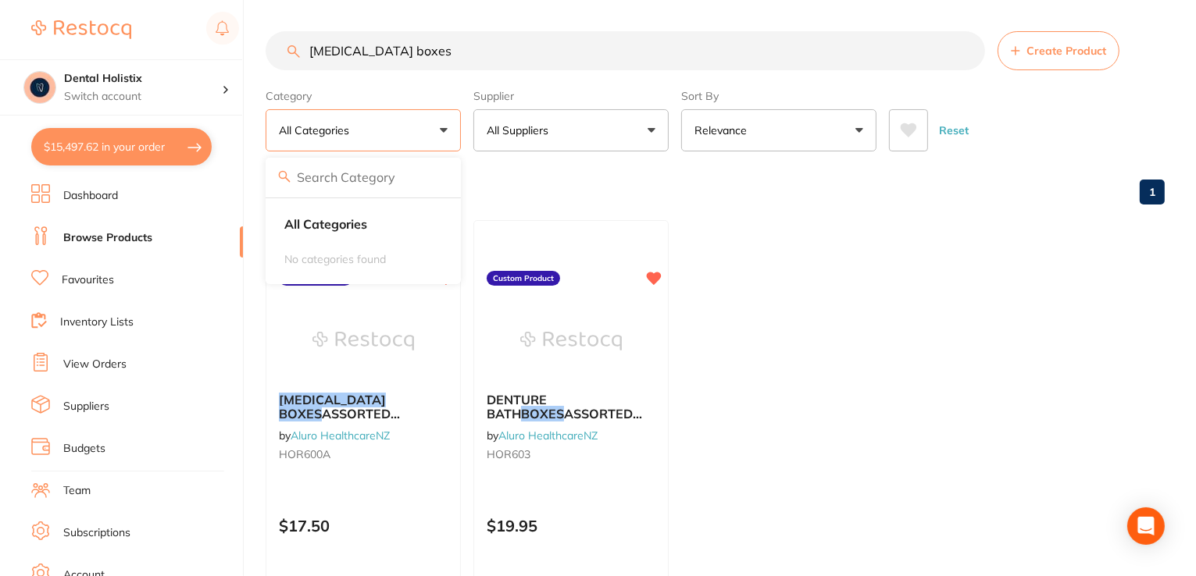
checkbox input "true"
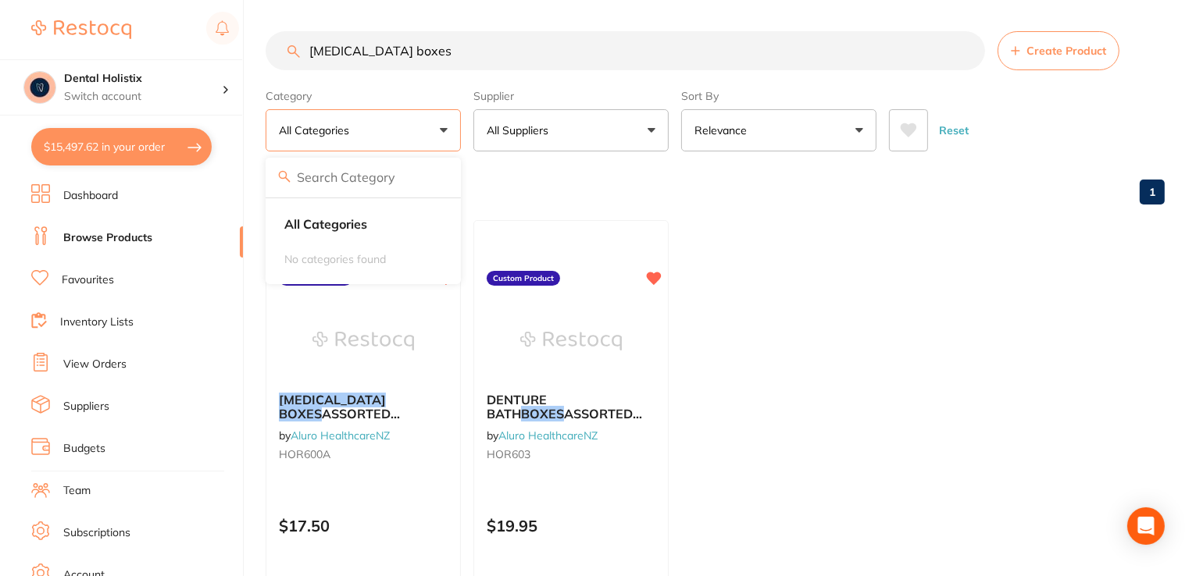
checkbox input "true"
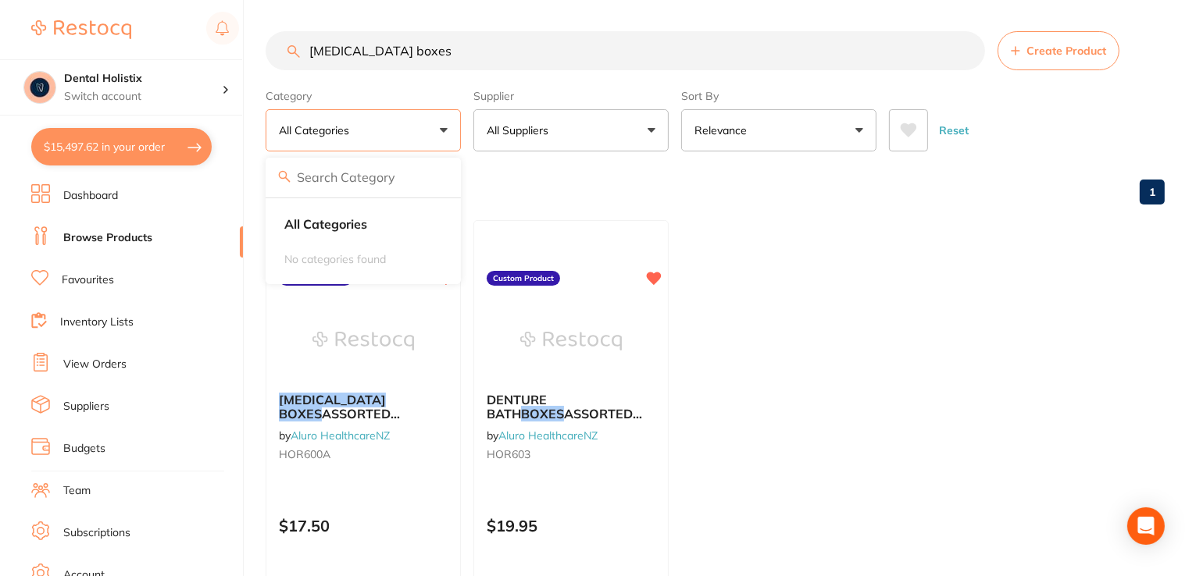
checkbox input "true"
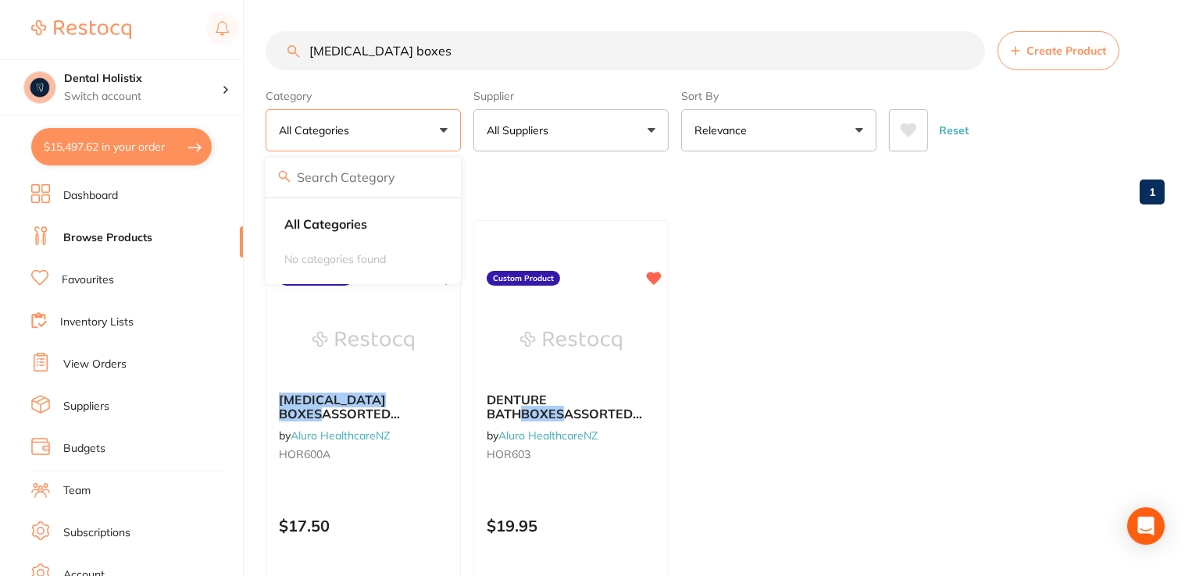
checkbox input "true"
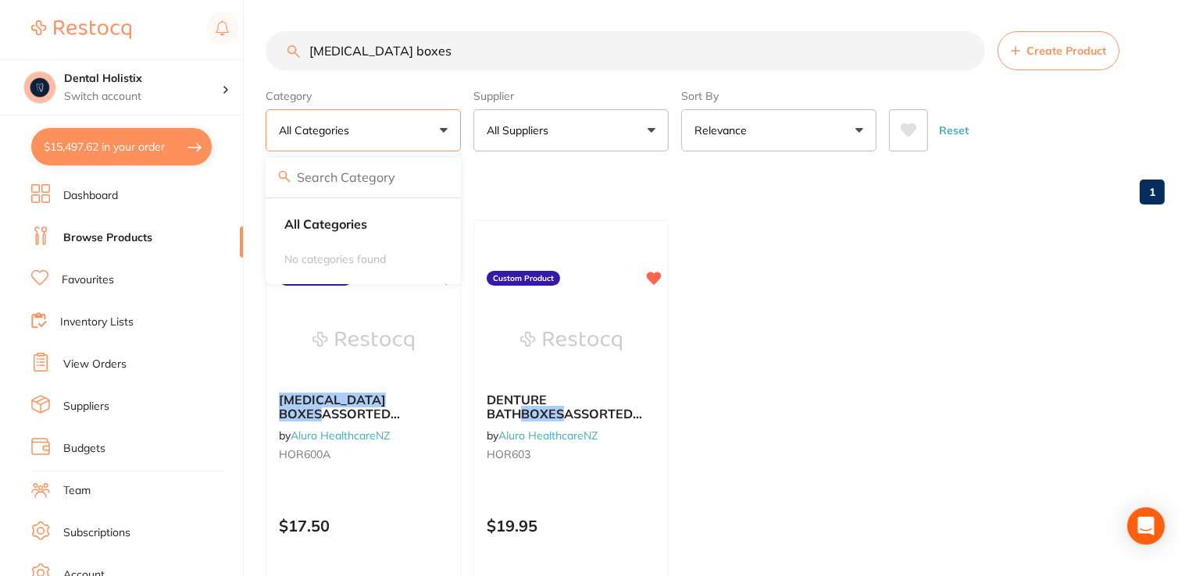
checkbox input "true"
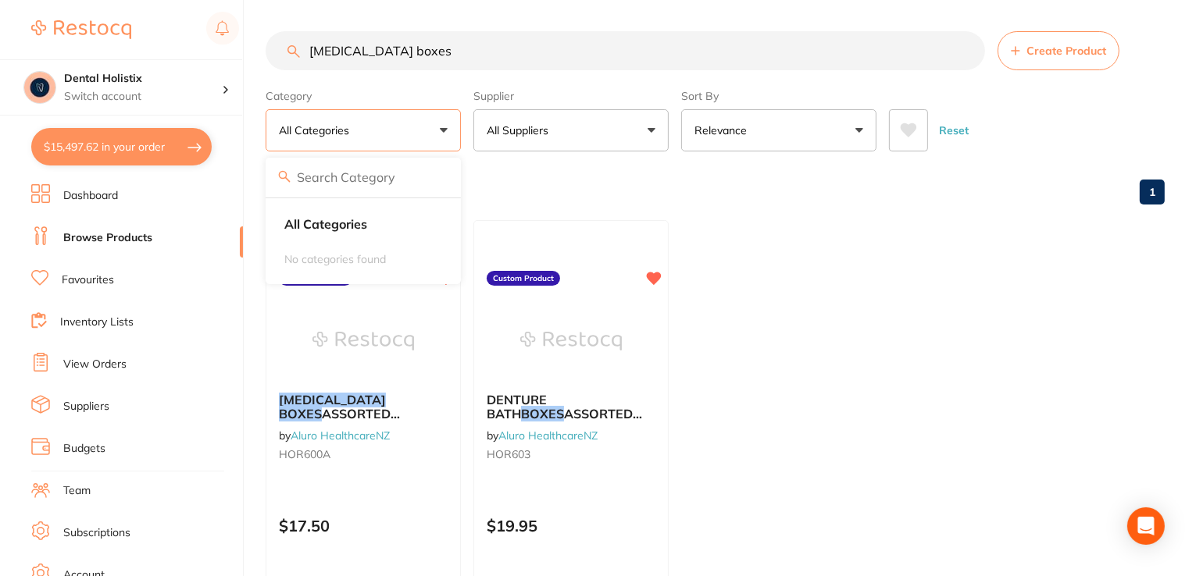
checkbox input "true"
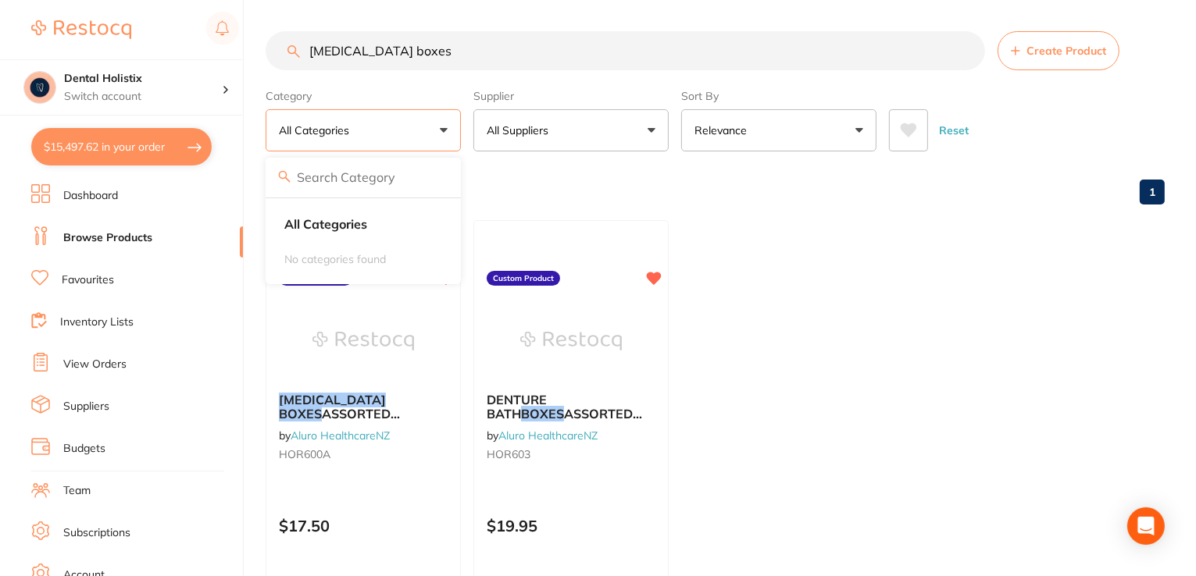
checkbox input "true"
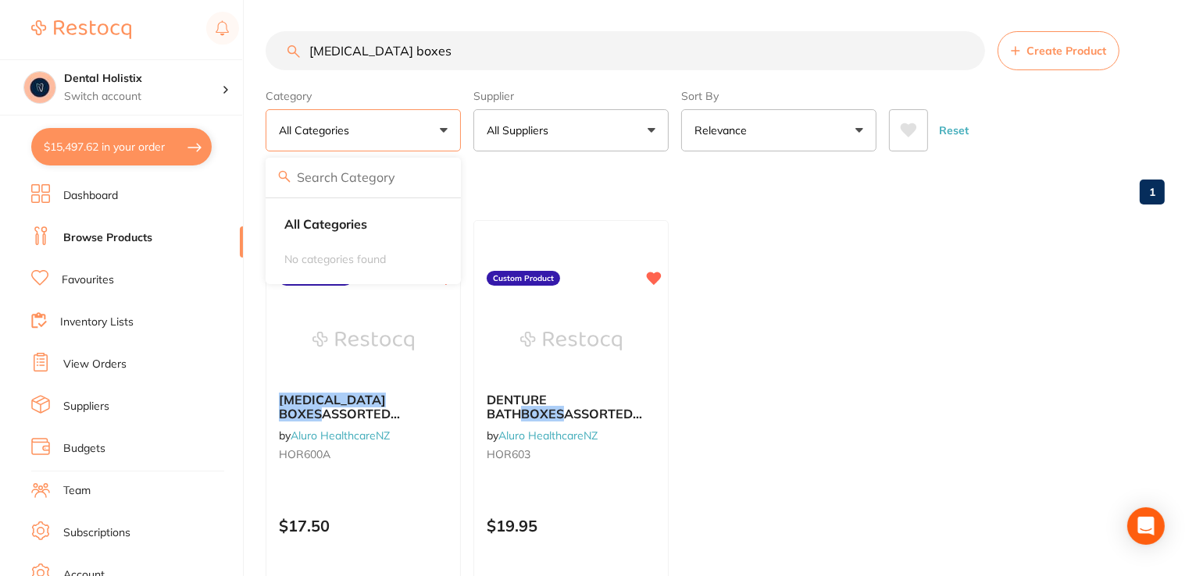
checkbox input "true"
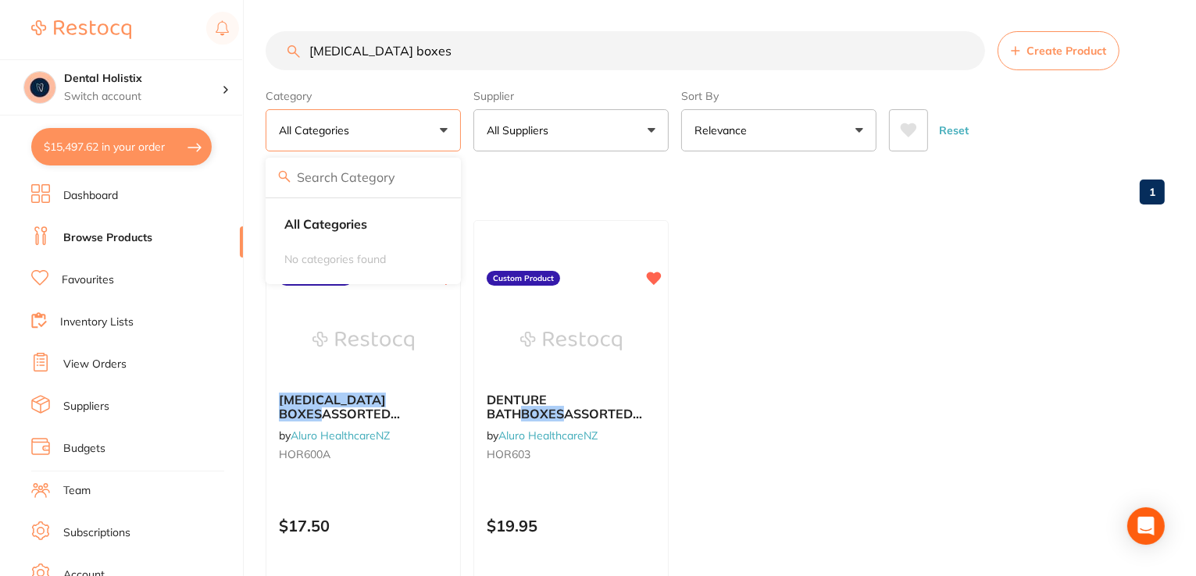
checkbox input "true"
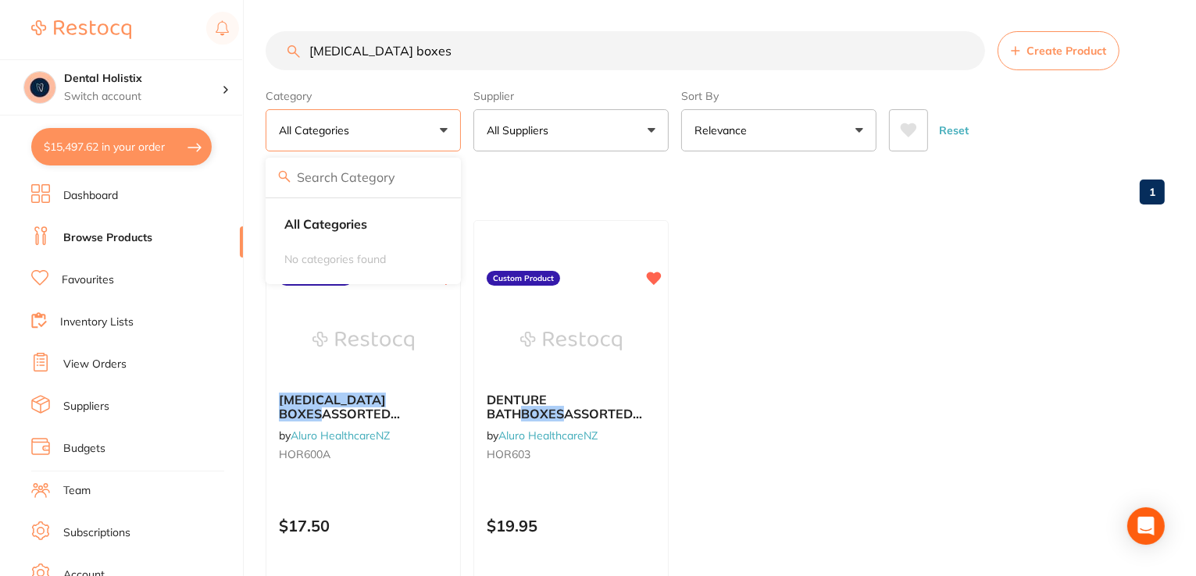
checkbox input "true"
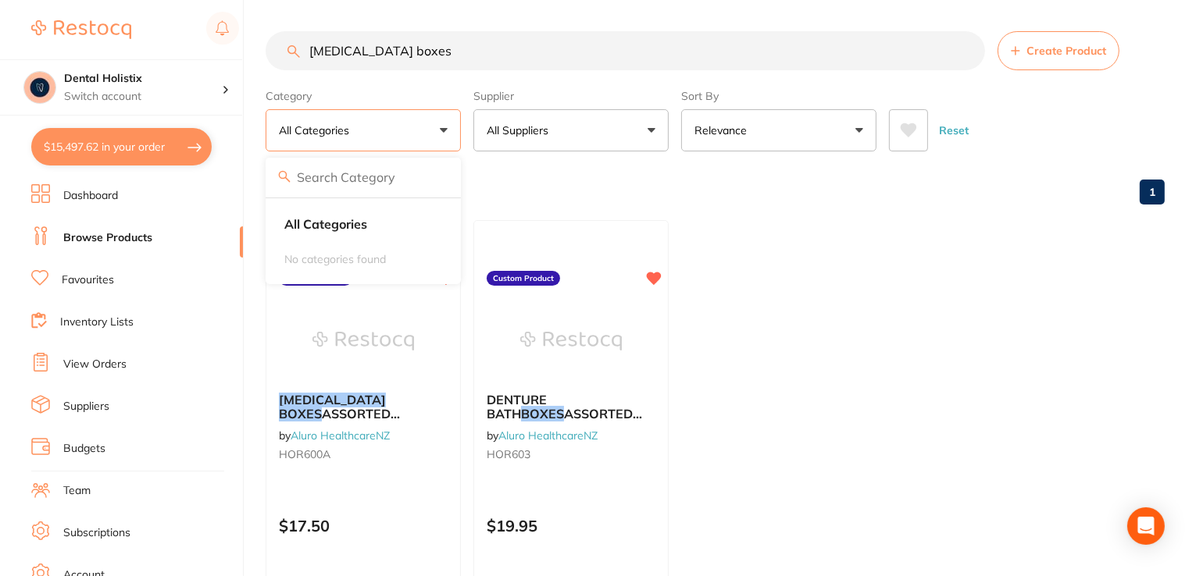
checkbox input "true"
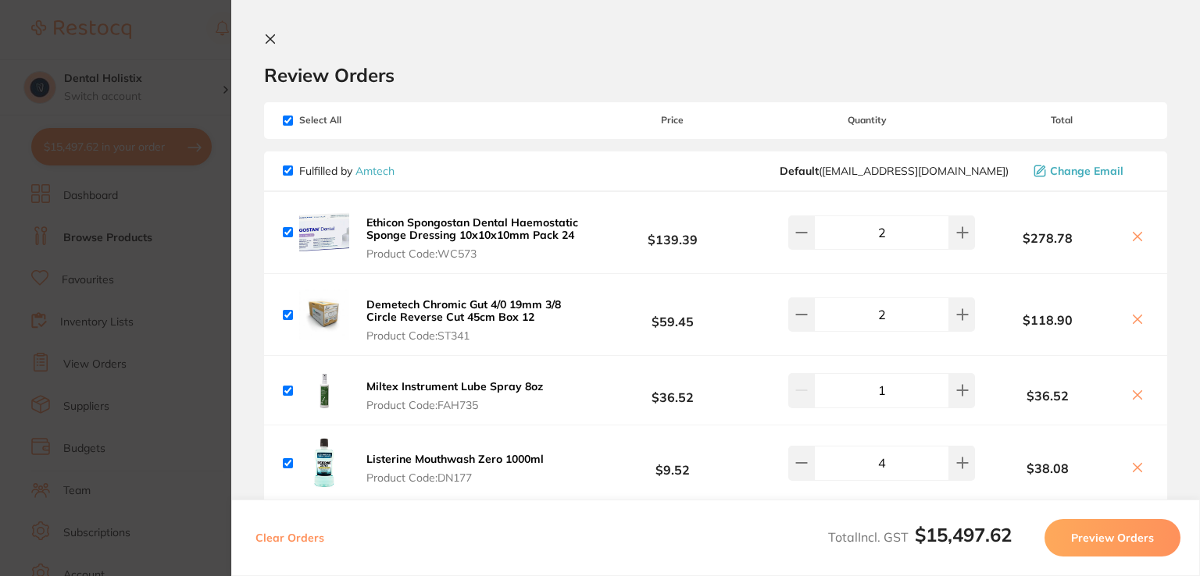
click at [1190, 370] on section "Review Orders Your orders are being processed and we will notify you once we ha…" at bounding box center [715, 288] width 969 height 576
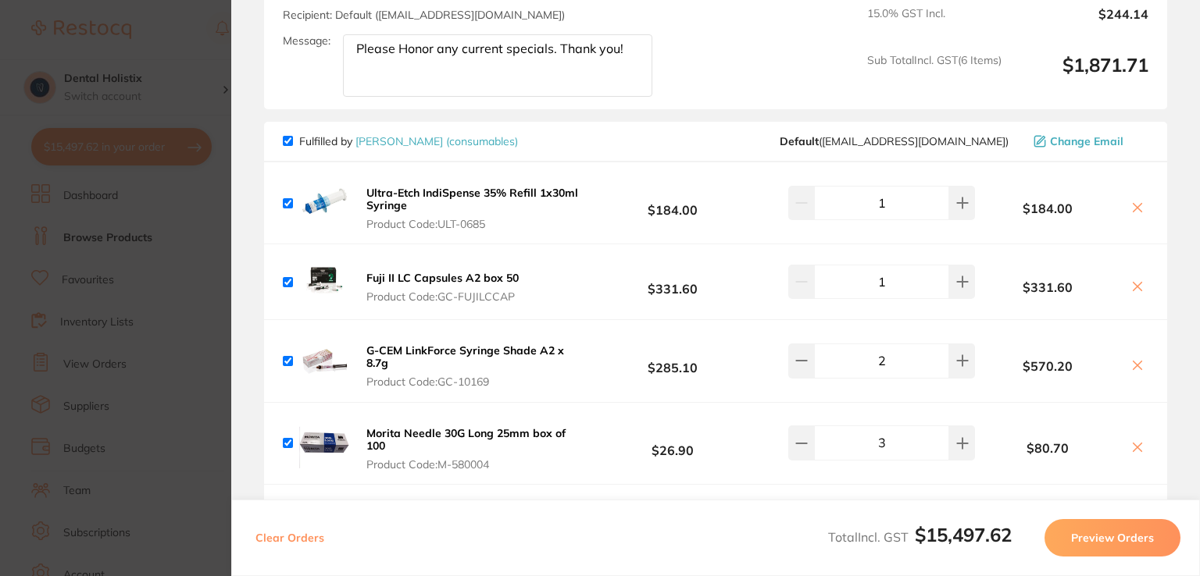
scroll to position [5042, 0]
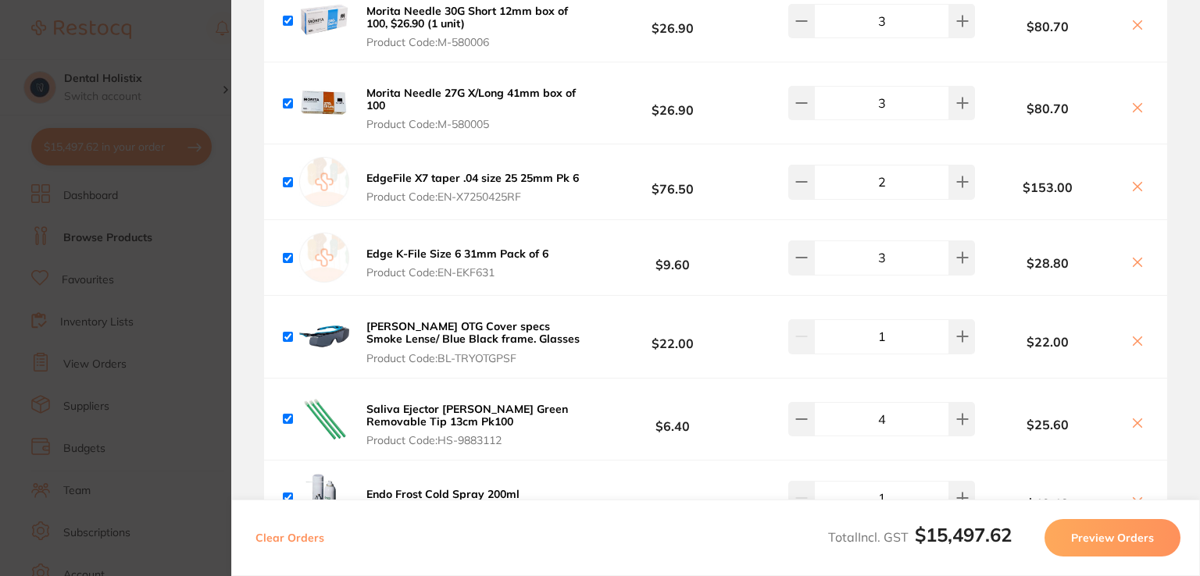
click at [1195, 16] on section "Review Orders Your orders are being processed and we will notify you once we ha…" at bounding box center [715, 288] width 969 height 576
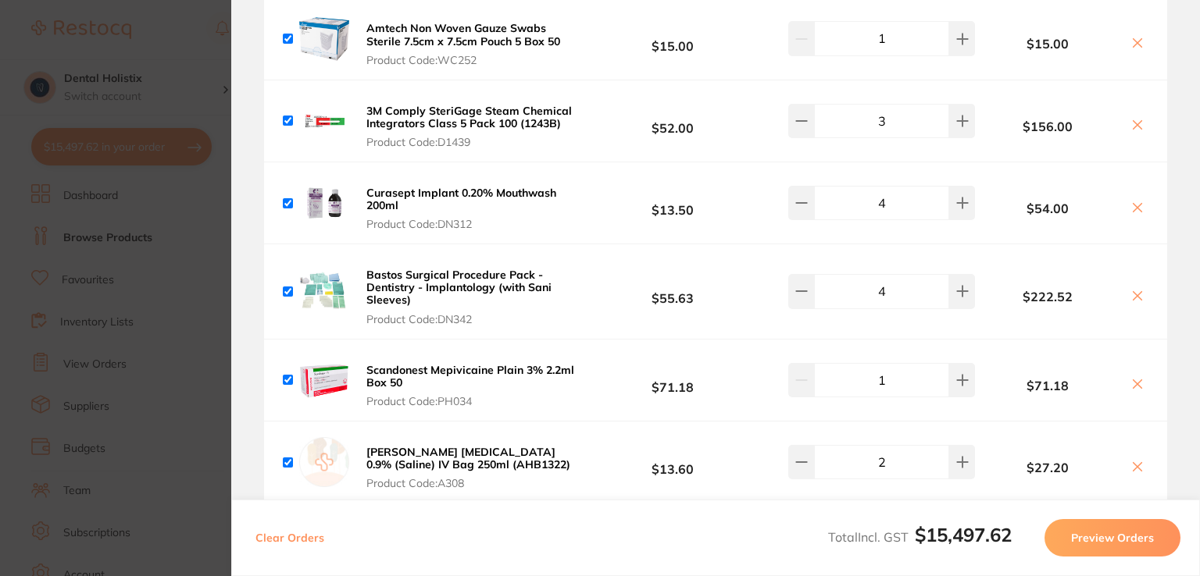
scroll to position [0, 0]
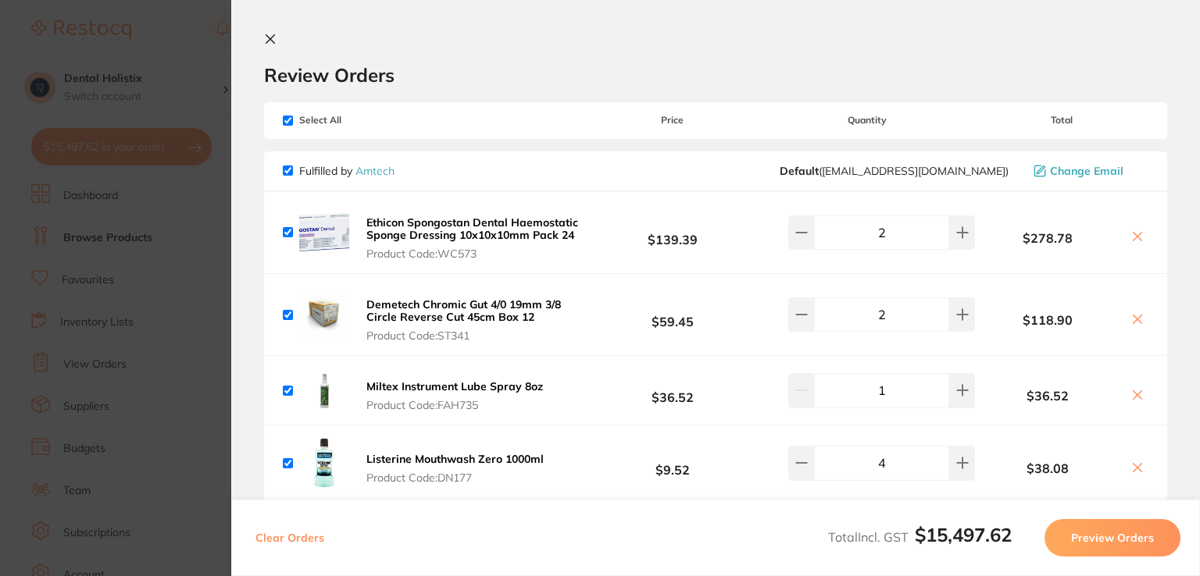
click at [270, 45] on icon at bounding box center [270, 39] width 12 height 12
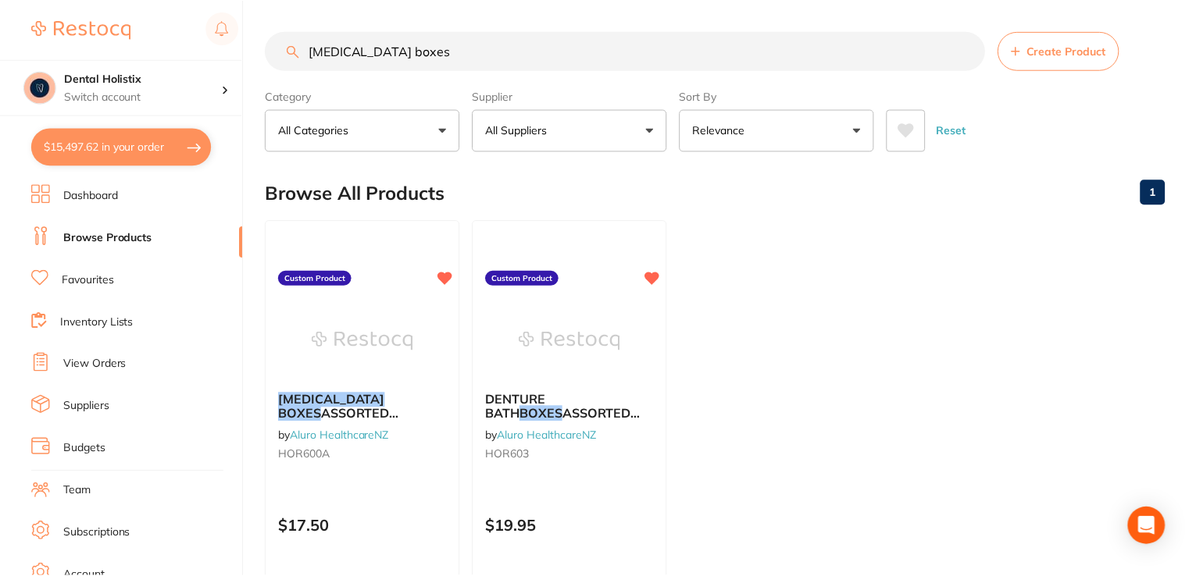
scroll to position [1, 0]
click at [453, 39] on input "[MEDICAL_DATA] boxes" at bounding box center [625, 49] width 719 height 39
type input "R"
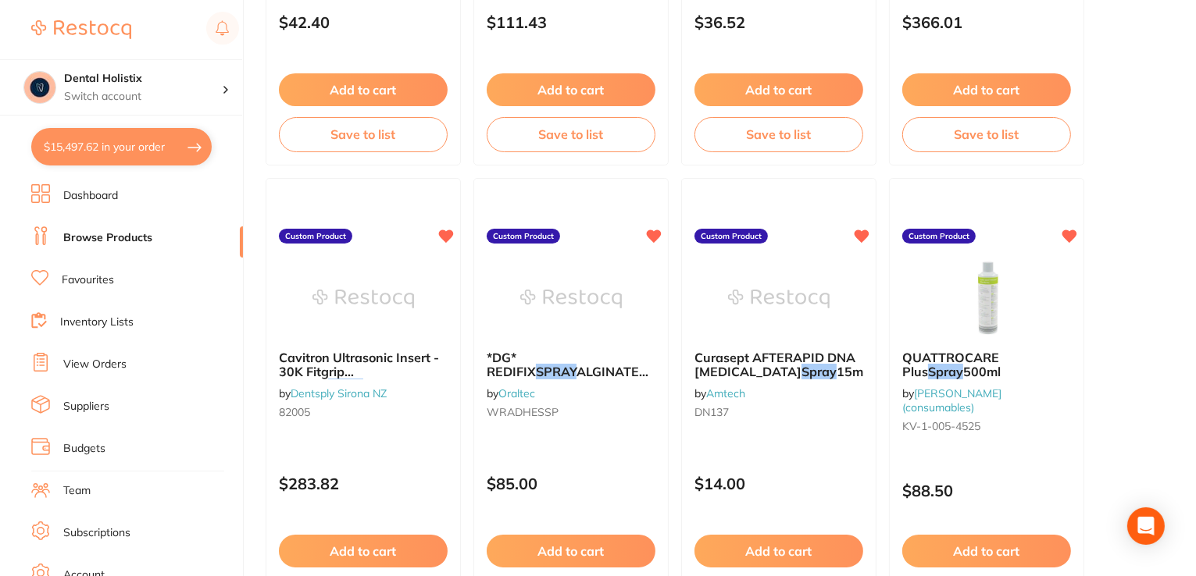
scroll to position [0, 0]
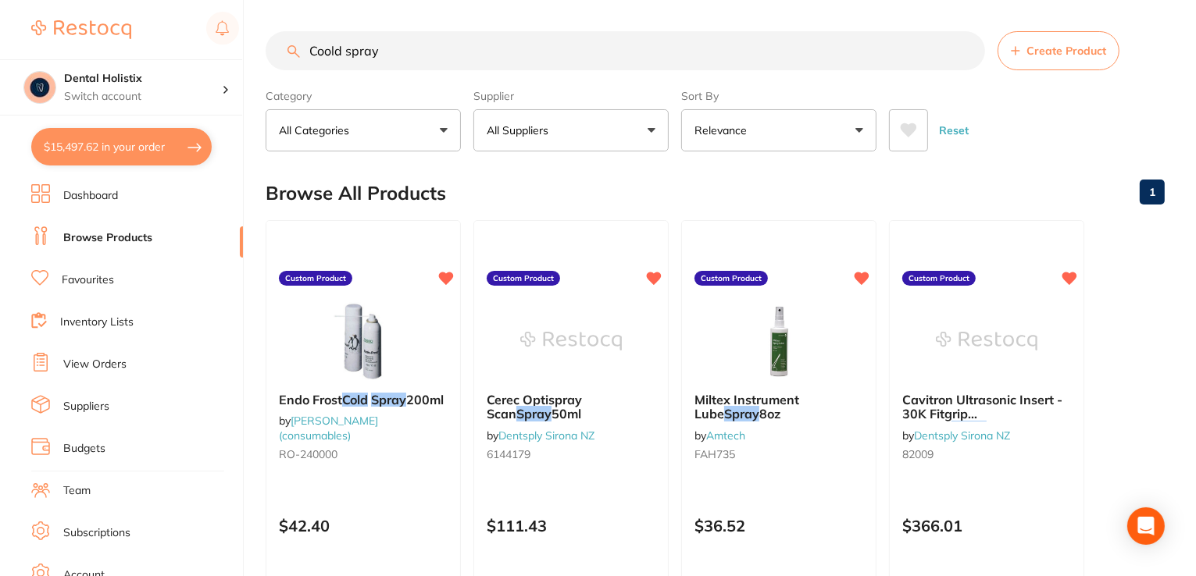
click at [480, 57] on input "Coold spray" at bounding box center [625, 50] width 719 height 39
type input "C"
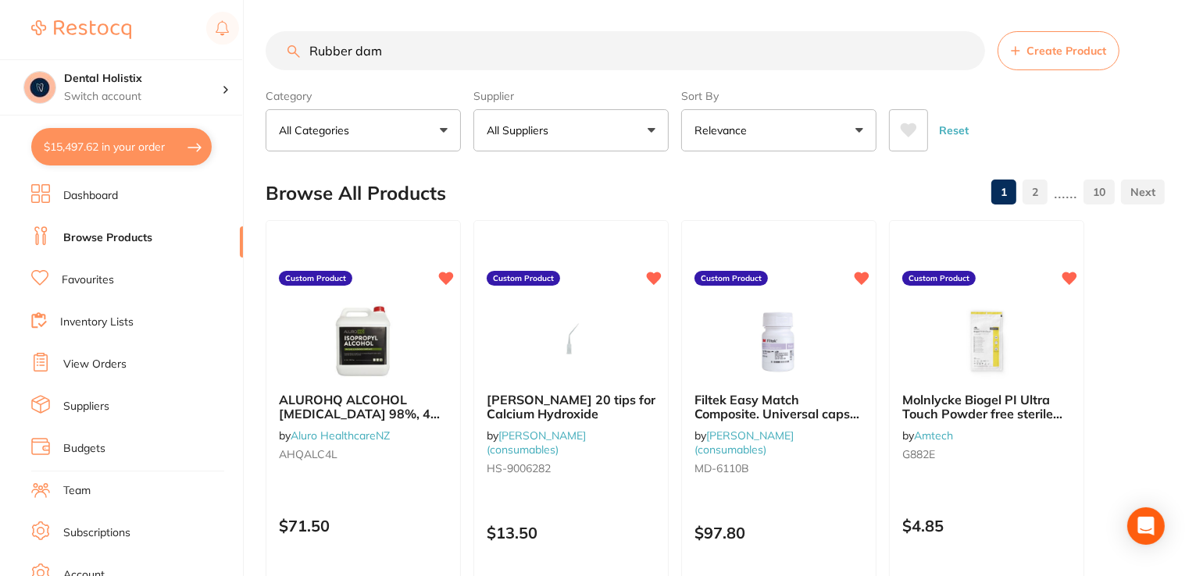
type input "Rubber dam"
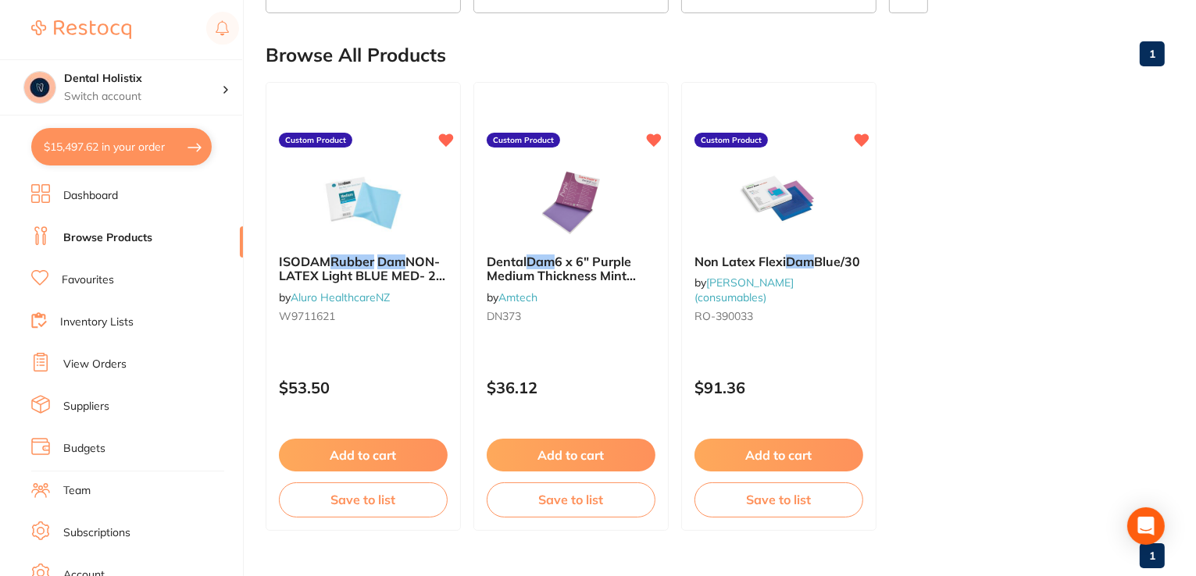
scroll to position [174, 0]
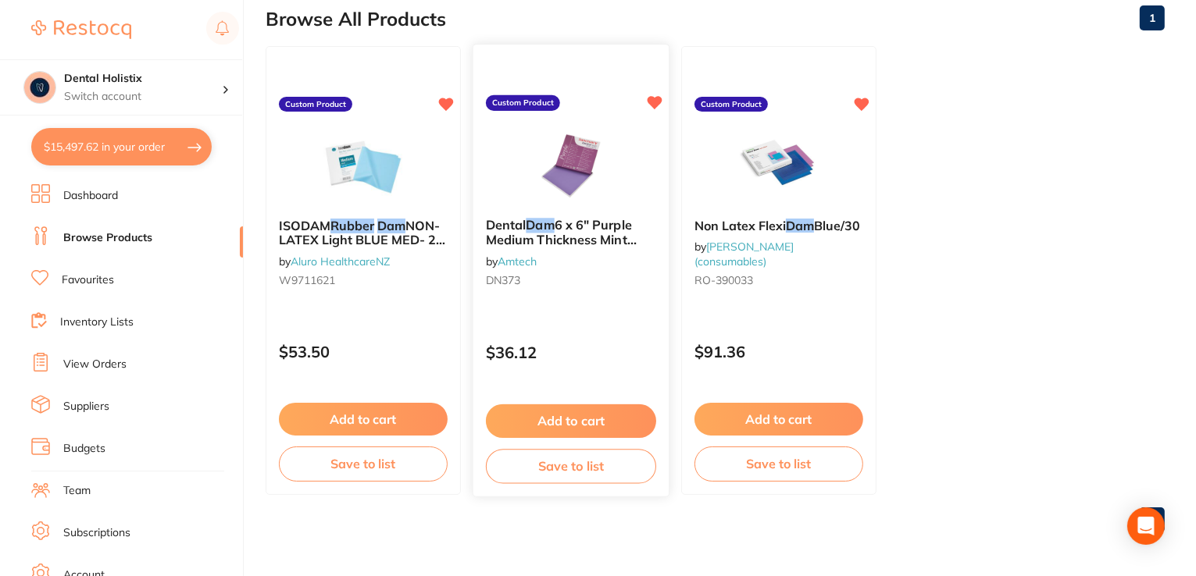
click at [616, 241] on span "6 x 6" Purple Medium Thickness Mint Scent Non-Latex Pack 15" at bounding box center [562, 239] width 153 height 45
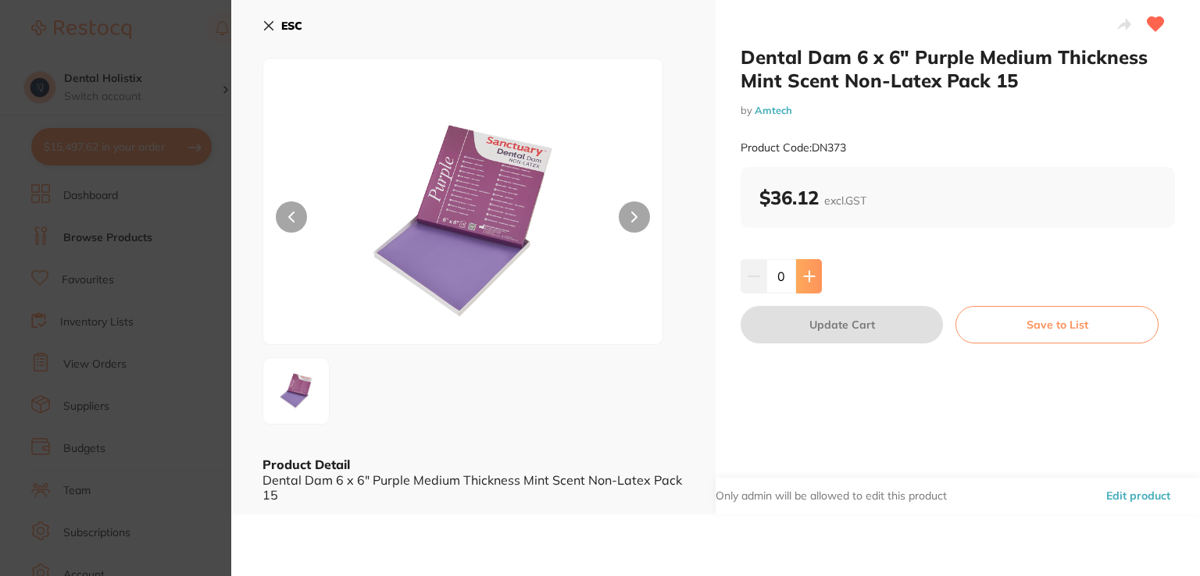
click at [816, 284] on button at bounding box center [809, 276] width 26 height 34
type input "1"
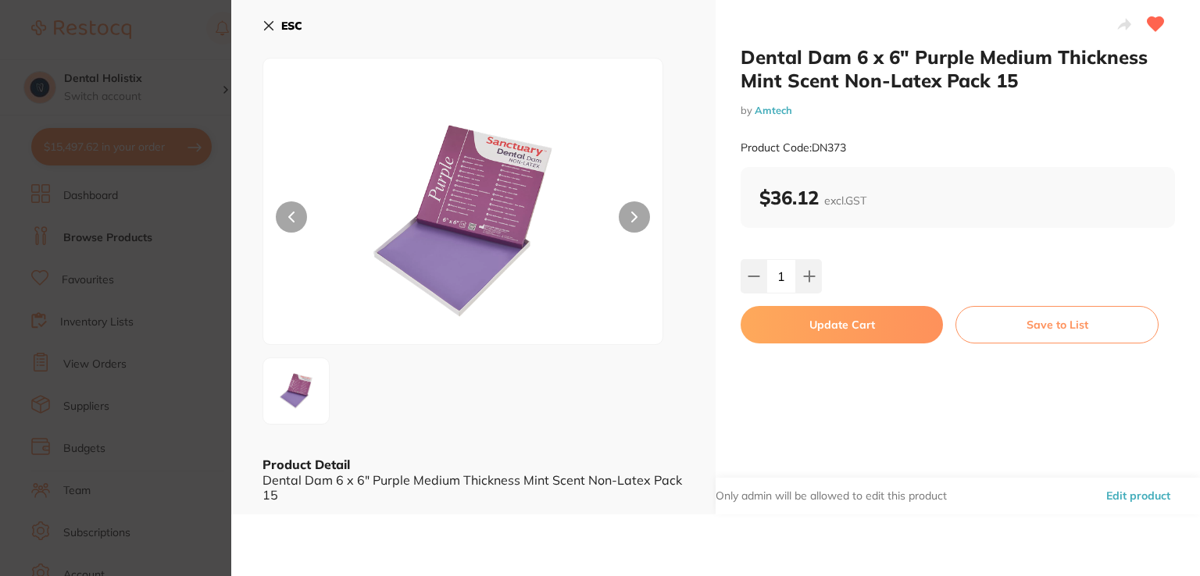
click at [268, 30] on icon at bounding box center [268, 26] width 12 height 12
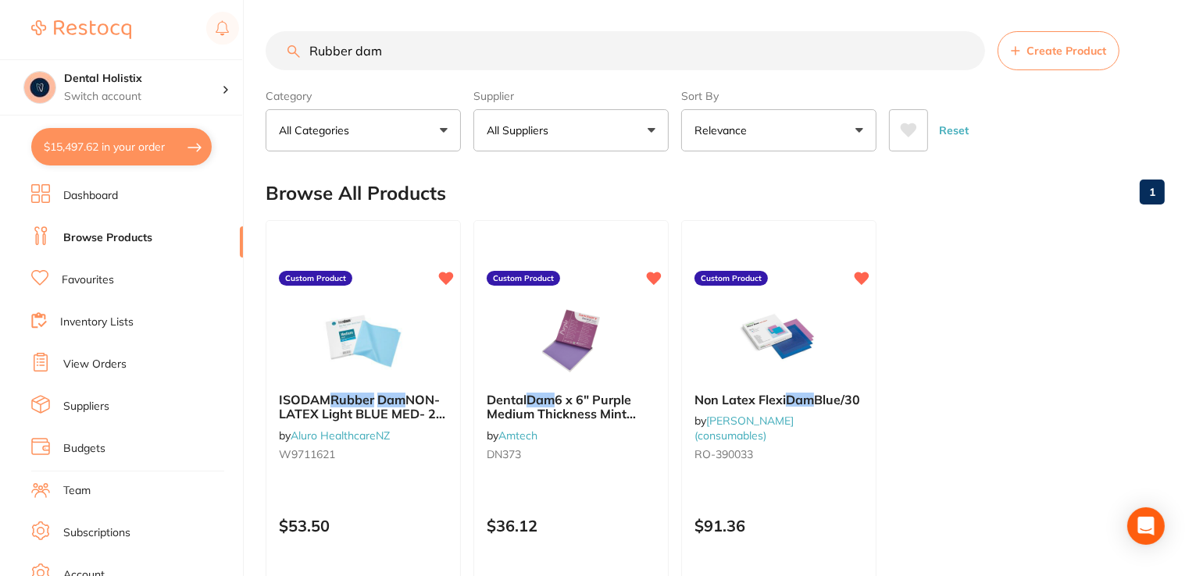
scroll to position [174, 0]
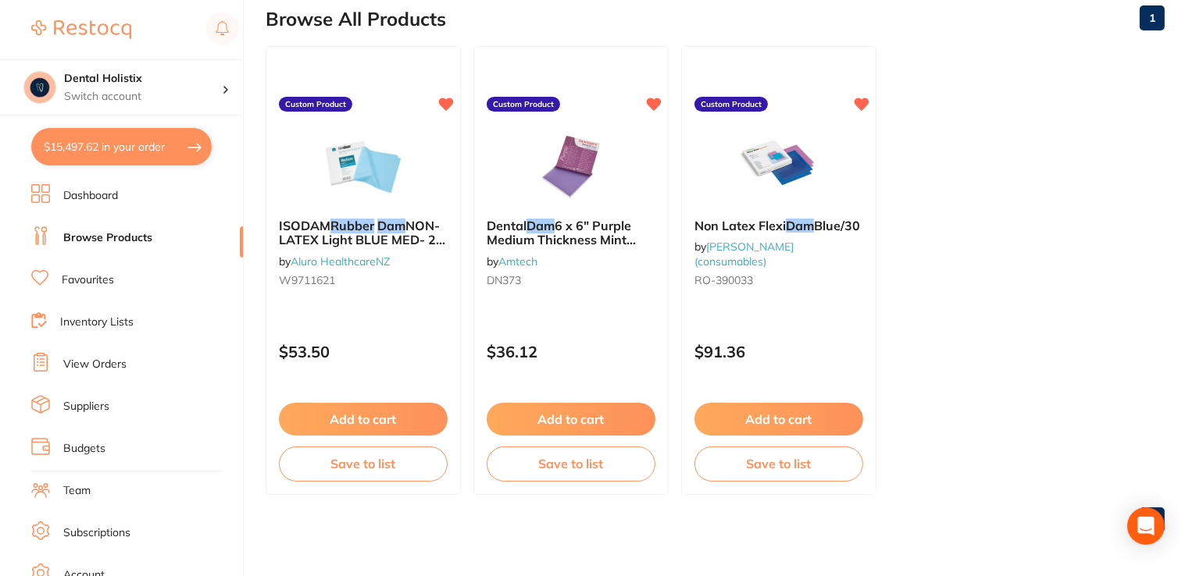
click at [1194, 113] on main "Rubber dam Create Product Category All Categories All Categories No categories …" at bounding box center [731, 201] width 930 height 751
click at [395, 413] on button "Add to cart" at bounding box center [363, 422] width 170 height 34
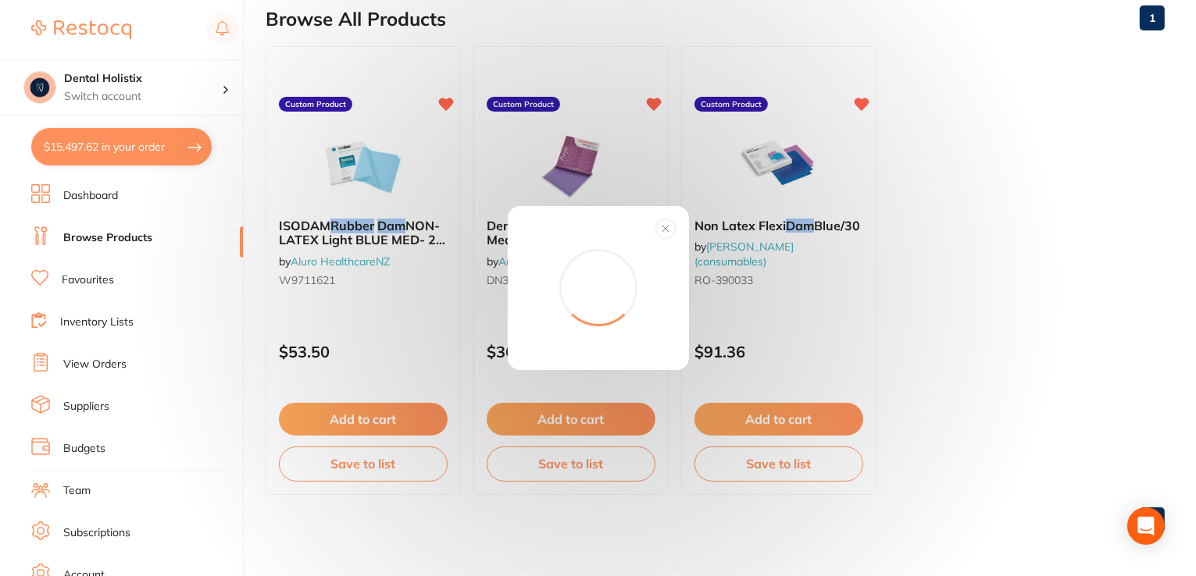
click at [395, 413] on div "Add to order Total: -- Confirm" at bounding box center [598, 288] width 1196 height 576
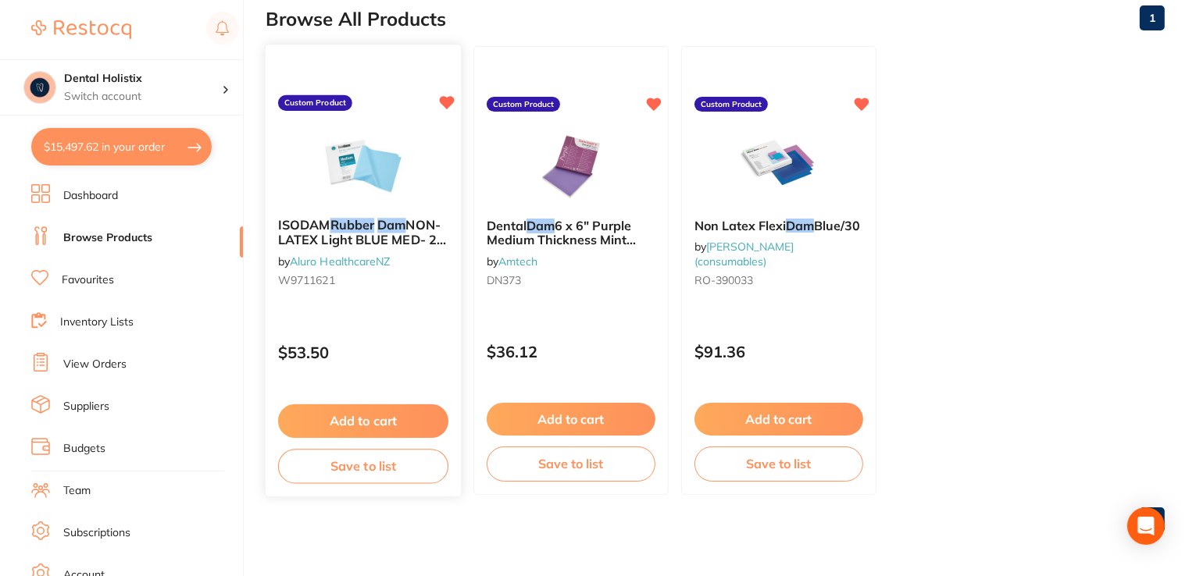
click at [377, 419] on button "Add to cart" at bounding box center [363, 422] width 170 height 34
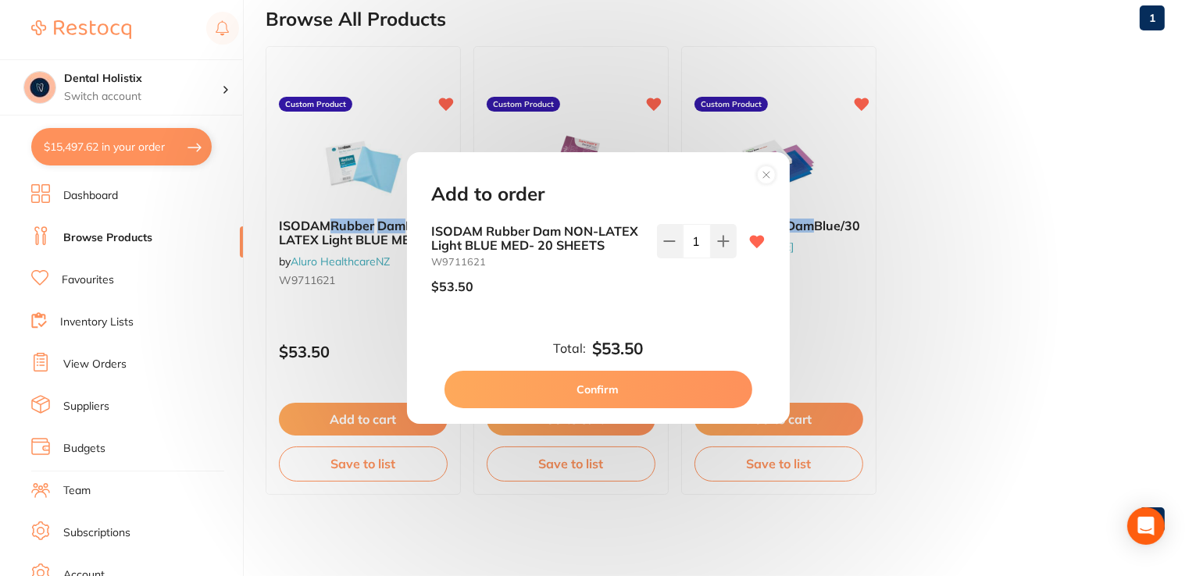
click at [616, 391] on button "Confirm" at bounding box center [598, 389] width 308 height 37
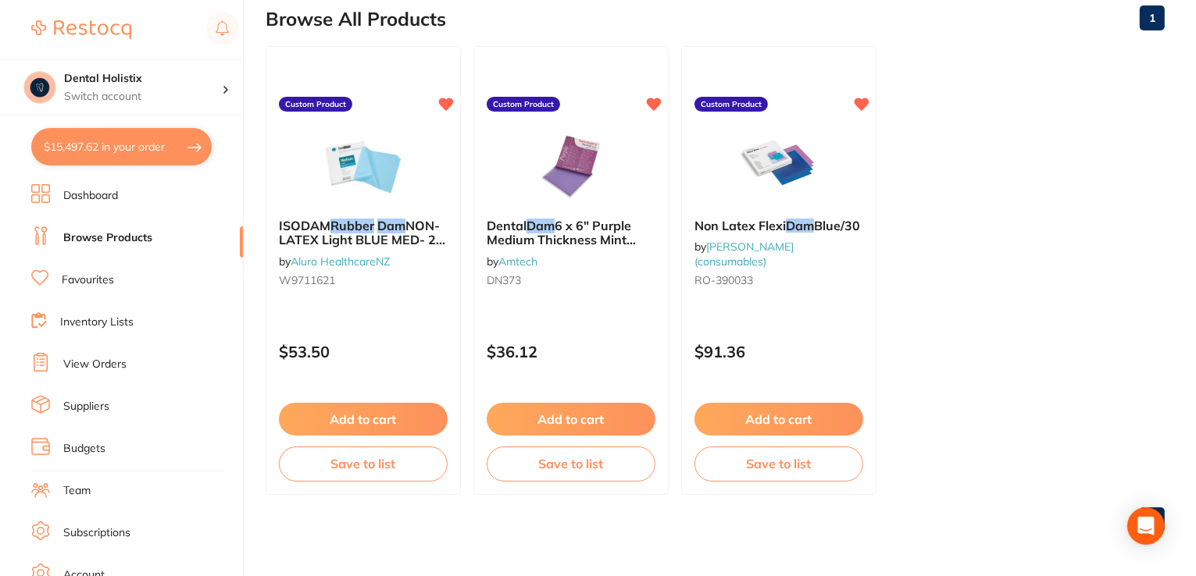
click at [151, 148] on button "$15,497.62 in your order" at bounding box center [121, 146] width 180 height 37
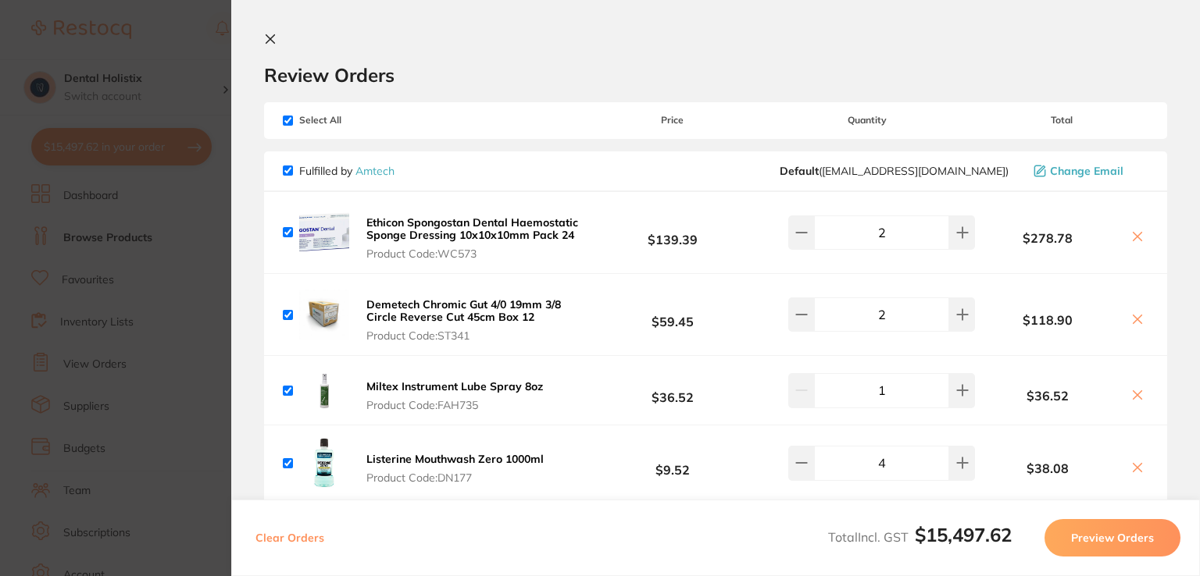
click at [1192, 486] on section "Review Orders Your orders are being processed and we will notify you once we ha…" at bounding box center [715, 288] width 969 height 576
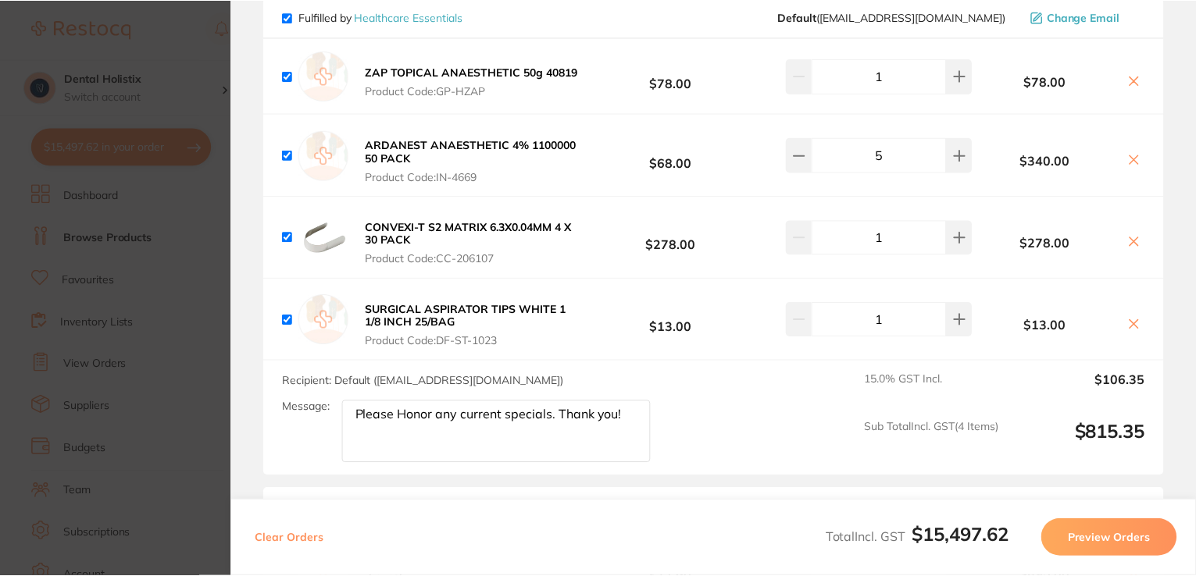
scroll to position [4033, 0]
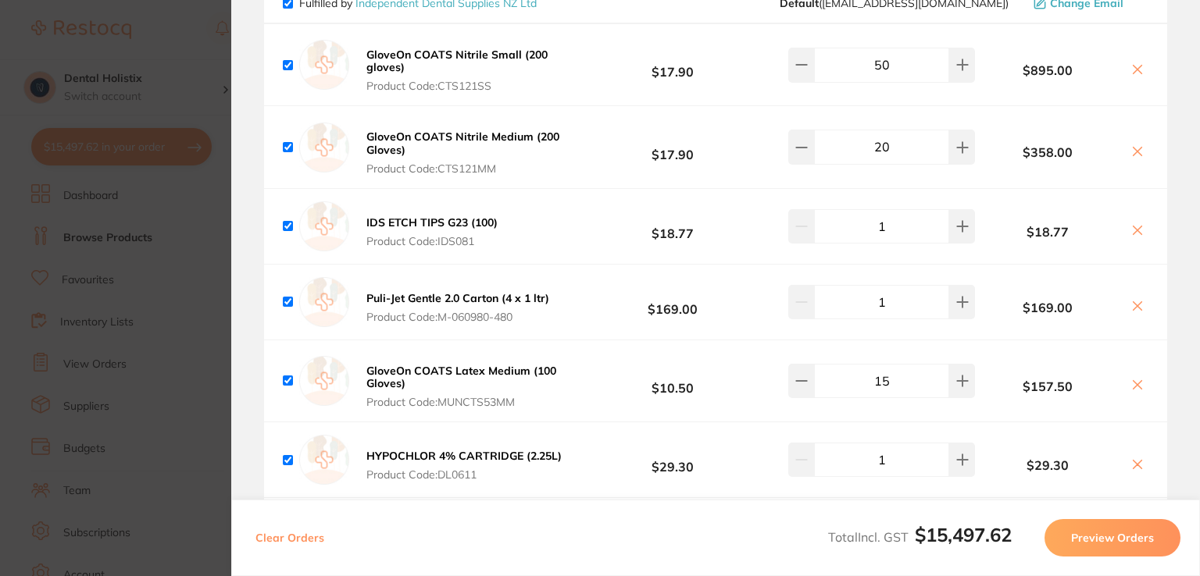
click at [557, 48] on button "GloveOn COATS Nitrile Small (200 gloves) Product Code: CTS121SS" at bounding box center [474, 70] width 224 height 45
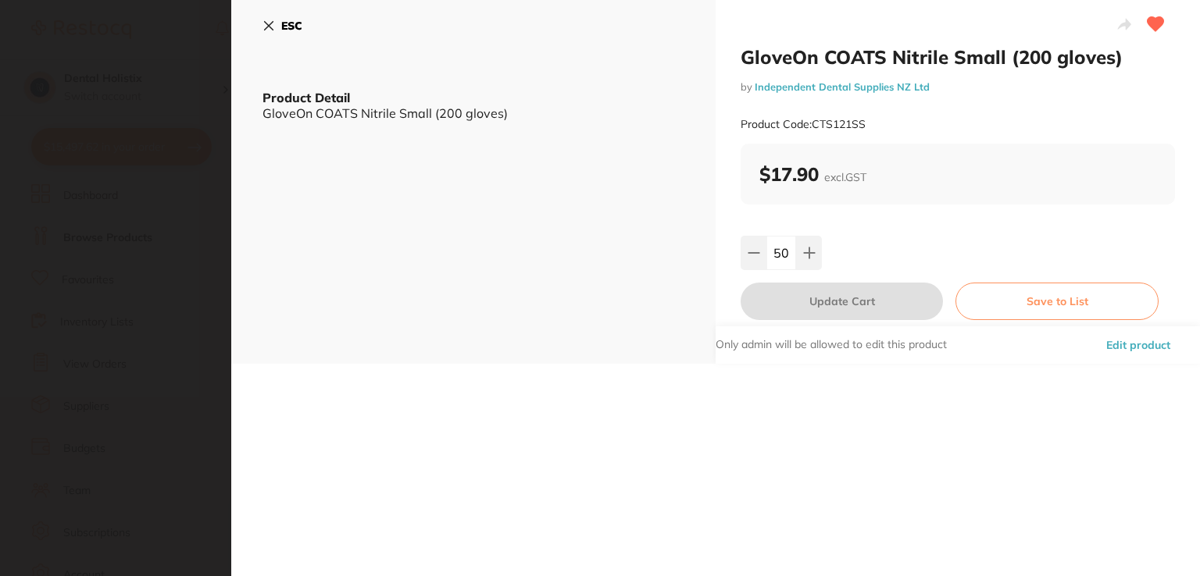
click at [807, 85] on link "Independent Dental Supplies NZ Ltd" at bounding box center [842, 86] width 175 height 12
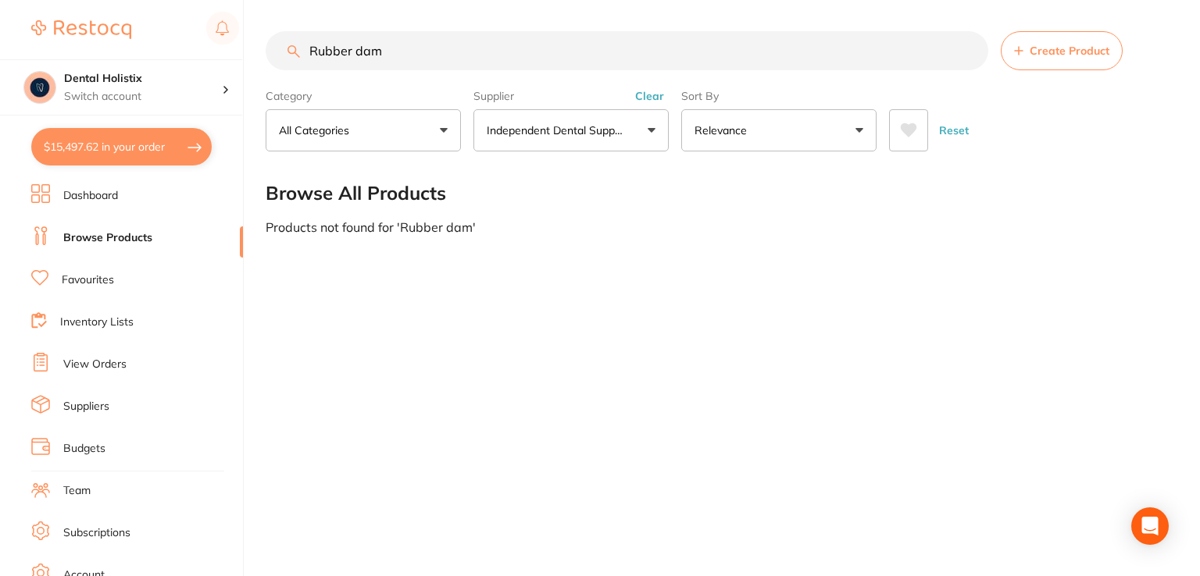
click at [469, 48] on input "Rubber dam" at bounding box center [627, 50] width 723 height 39
type input "R"
click at [473, 60] on input "retainer boxes" at bounding box center [627, 50] width 723 height 39
click at [445, 51] on input "retainer boxes" at bounding box center [627, 50] width 723 height 39
type input "r"
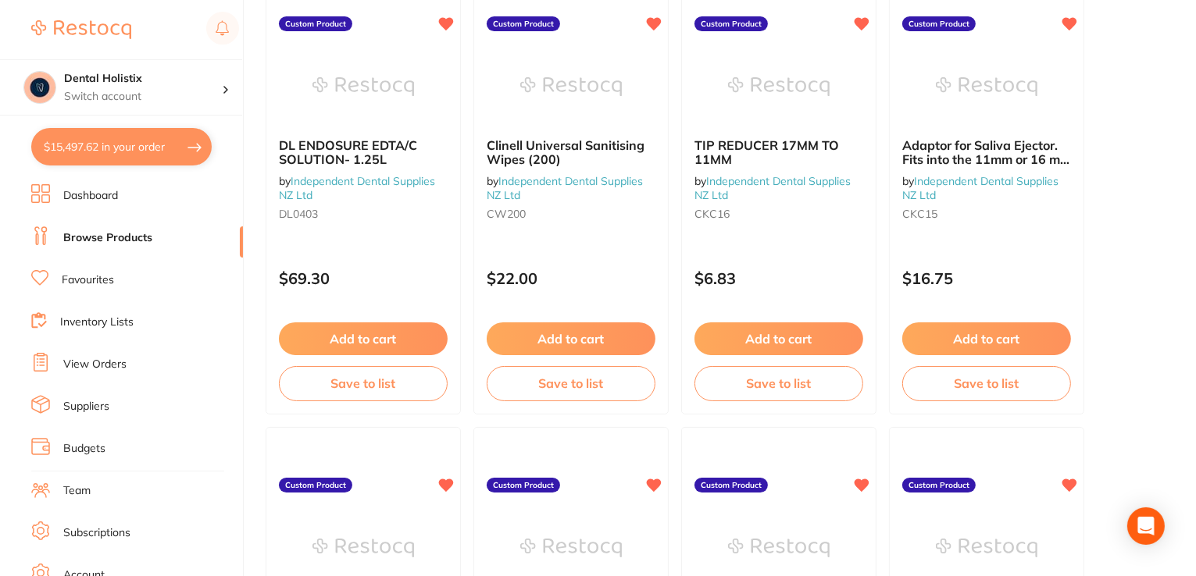
scroll to position [3528, 0]
